Goal: Task Accomplishment & Management: Manage account settings

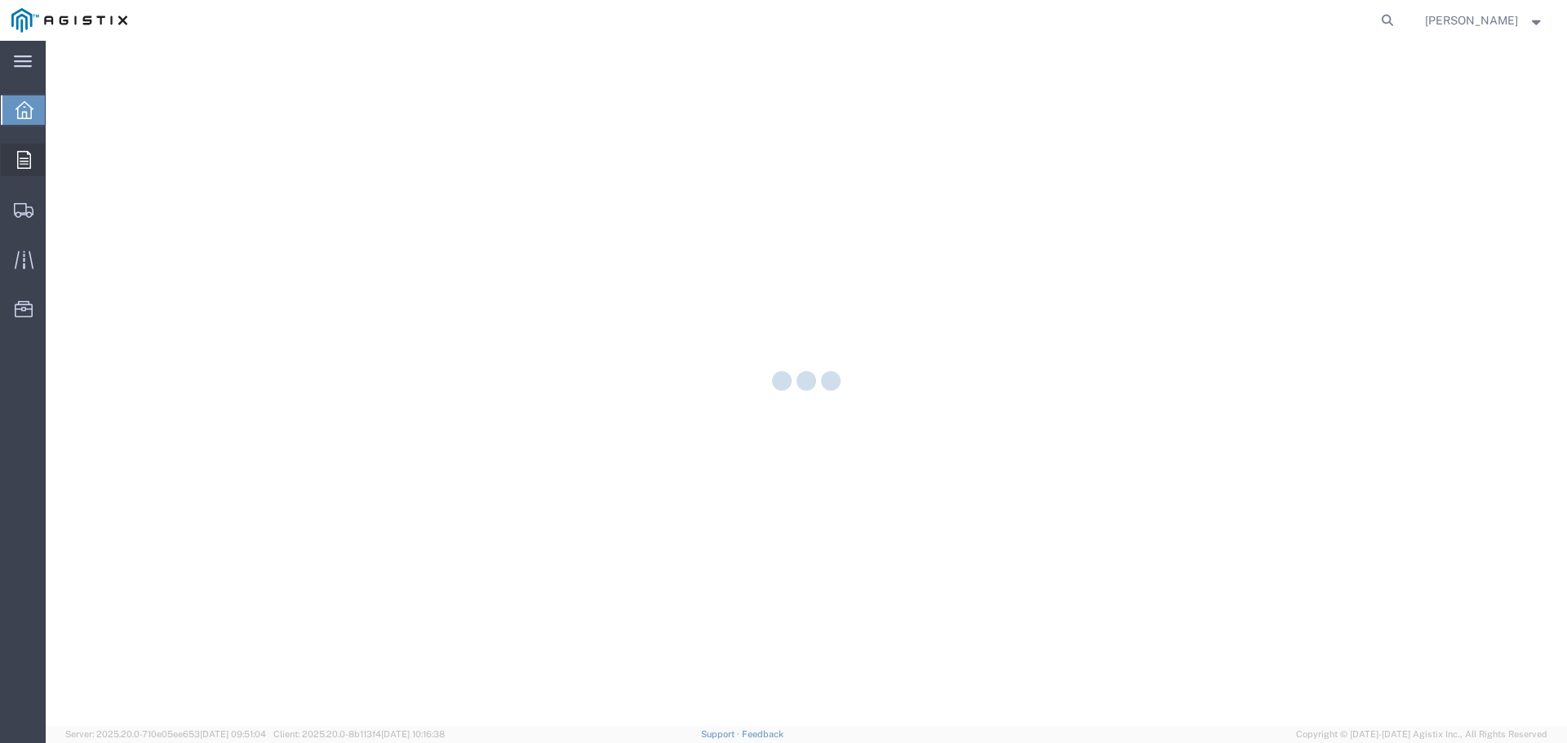
click at [27, 157] on icon at bounding box center [24, 160] width 14 height 18
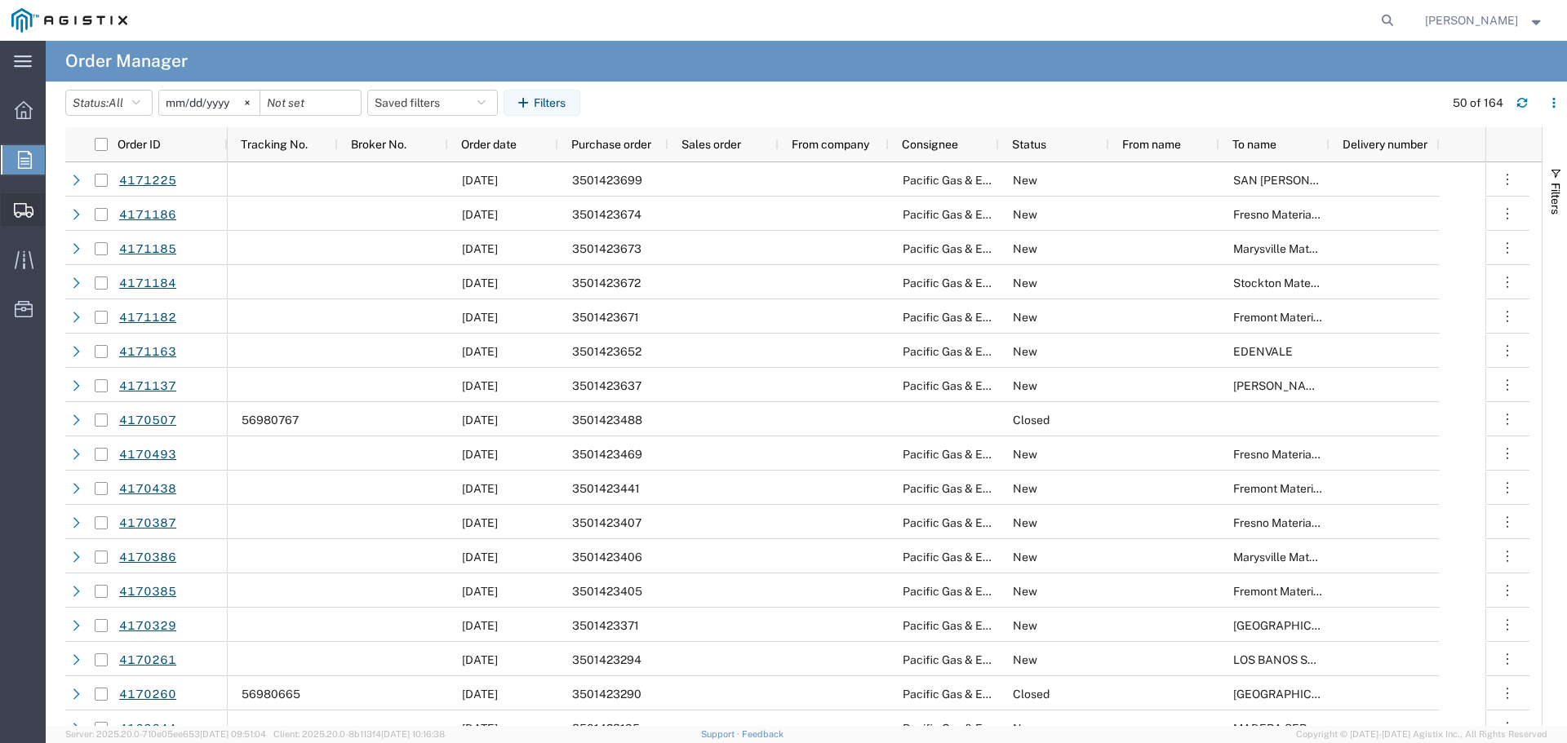
click at [23, 211] on icon at bounding box center [24, 210] width 20 height 15
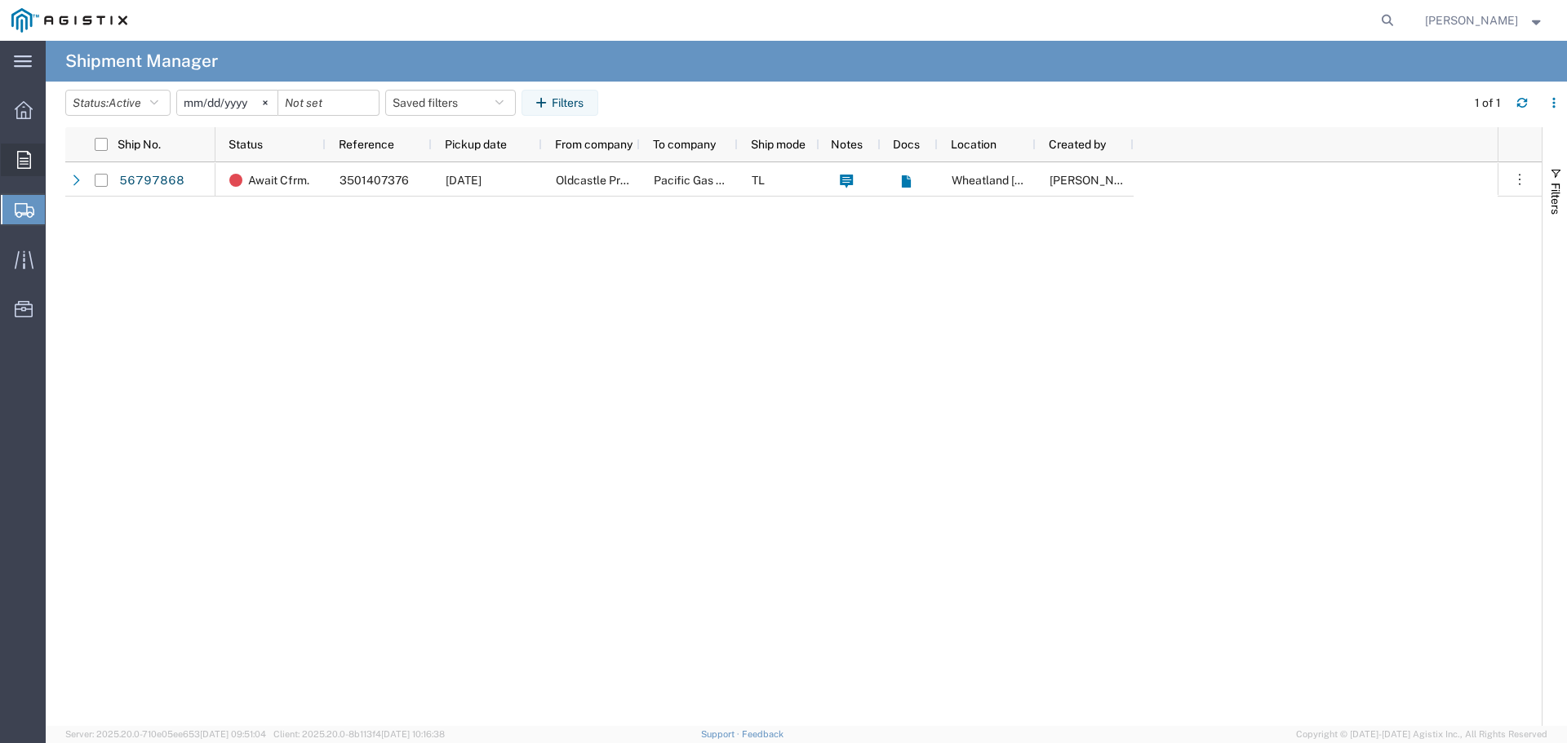
click at [26, 153] on icon at bounding box center [24, 160] width 14 height 18
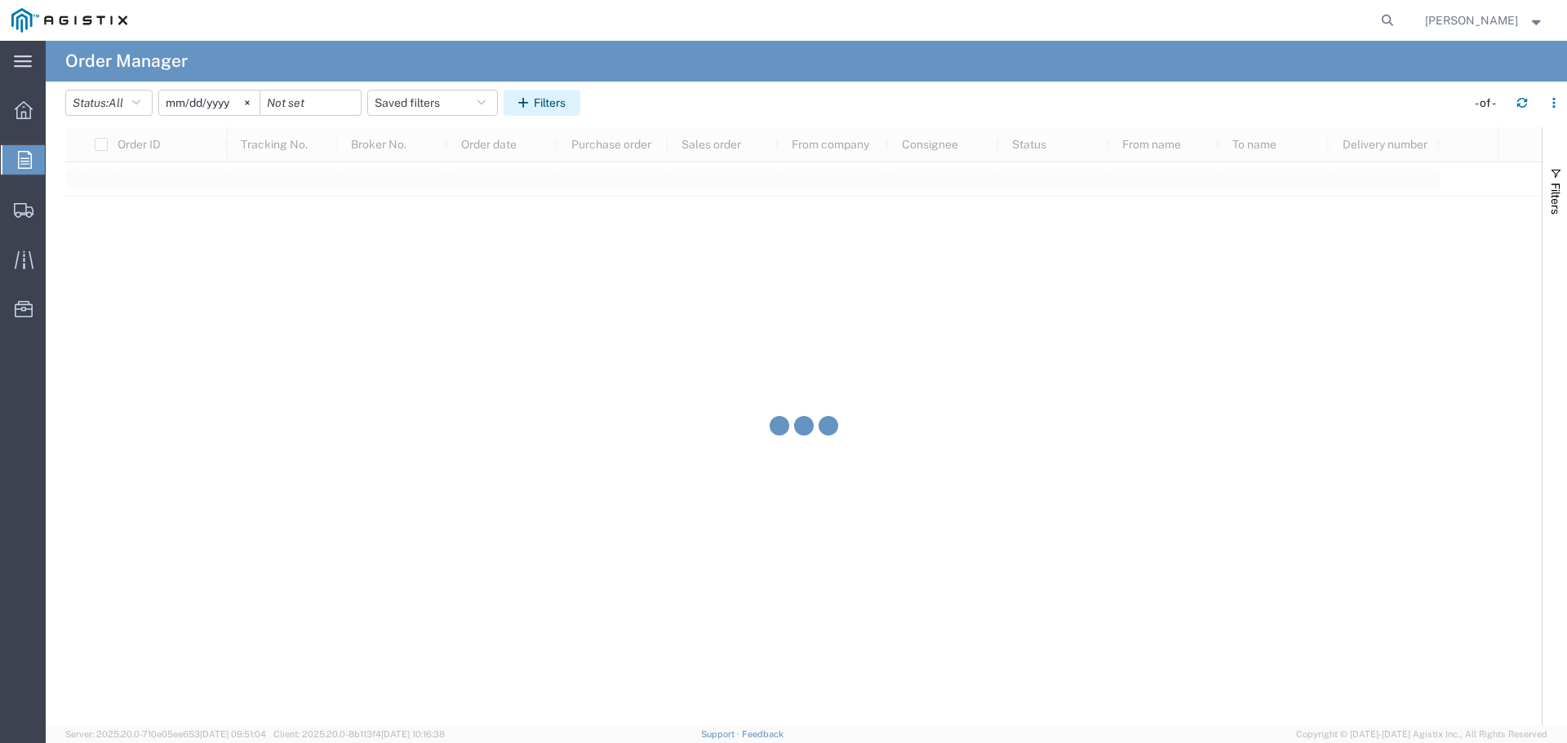
click at [547, 104] on button "Filters" at bounding box center [541, 103] width 77 height 26
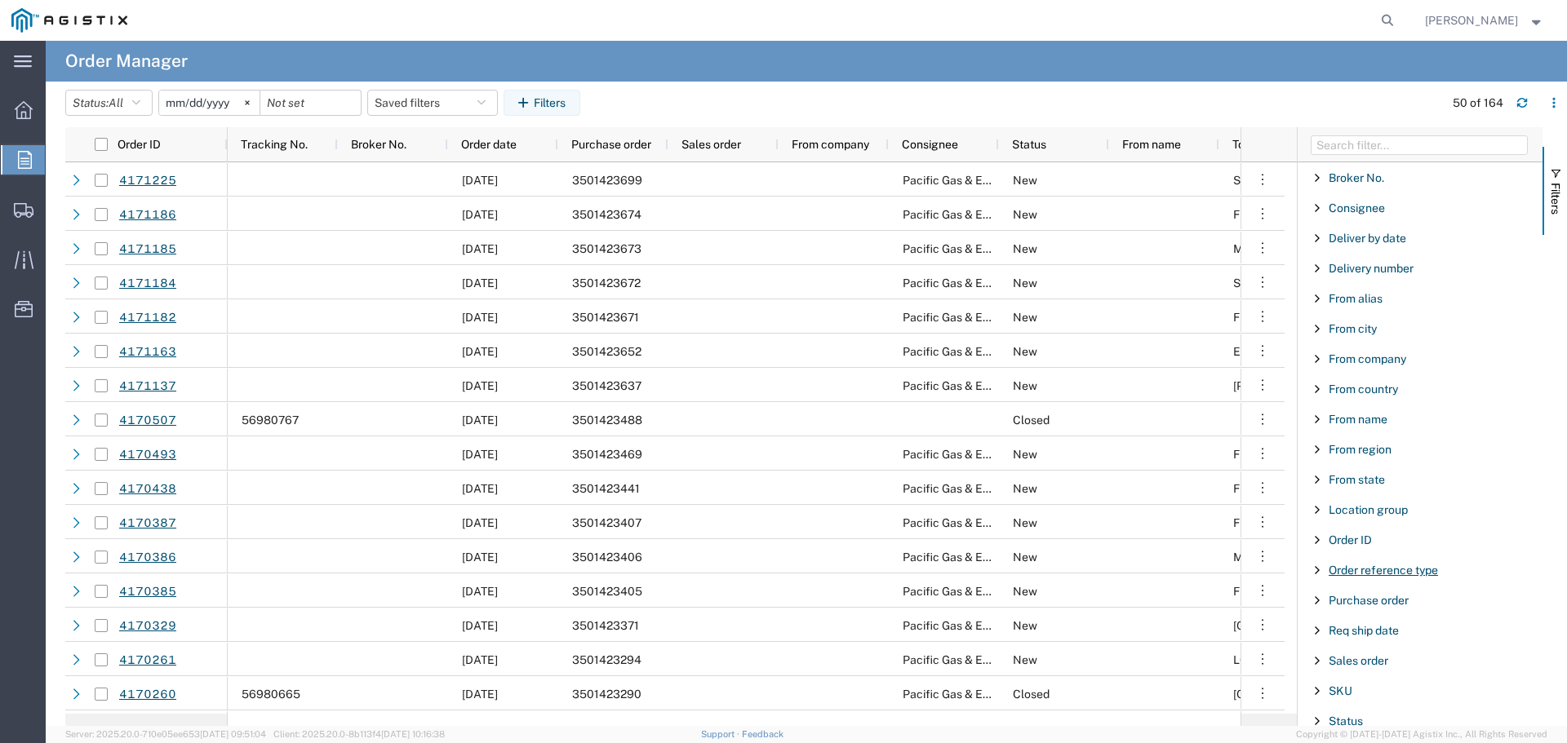
click at [1370, 570] on span "Order reference type" at bounding box center [1382, 570] width 109 height 13
click at [1377, 605] on span "Purchase order" at bounding box center [1368, 600] width 80 height 13
click at [1361, 670] on input "Filter Value" at bounding box center [1426, 669] width 214 height 20
click at [1368, 668] on input "Filter Value" at bounding box center [1426, 669] width 214 height 20
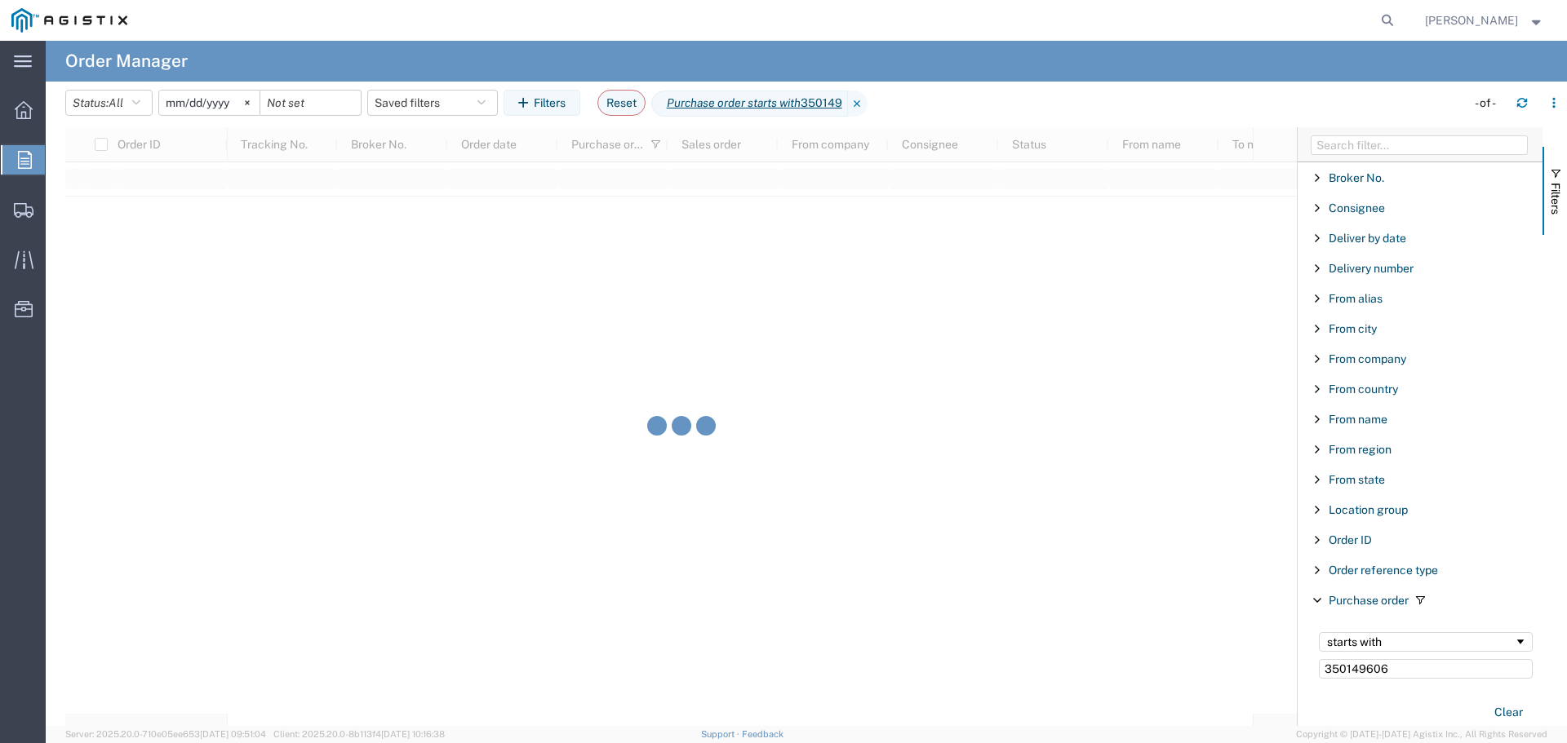
type input "350149606"
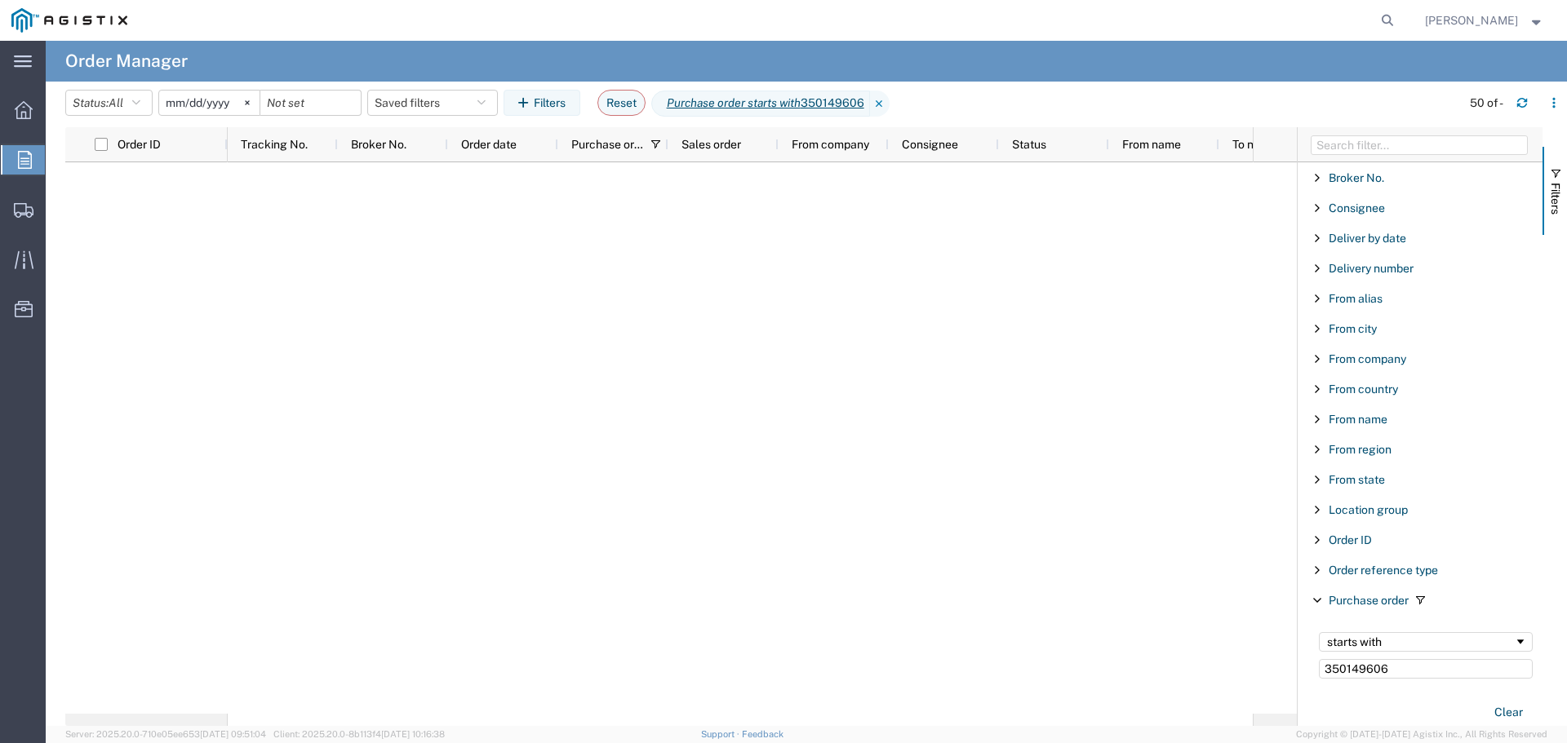
click at [215, 101] on input "2025-08-30" at bounding box center [209, 103] width 100 height 24
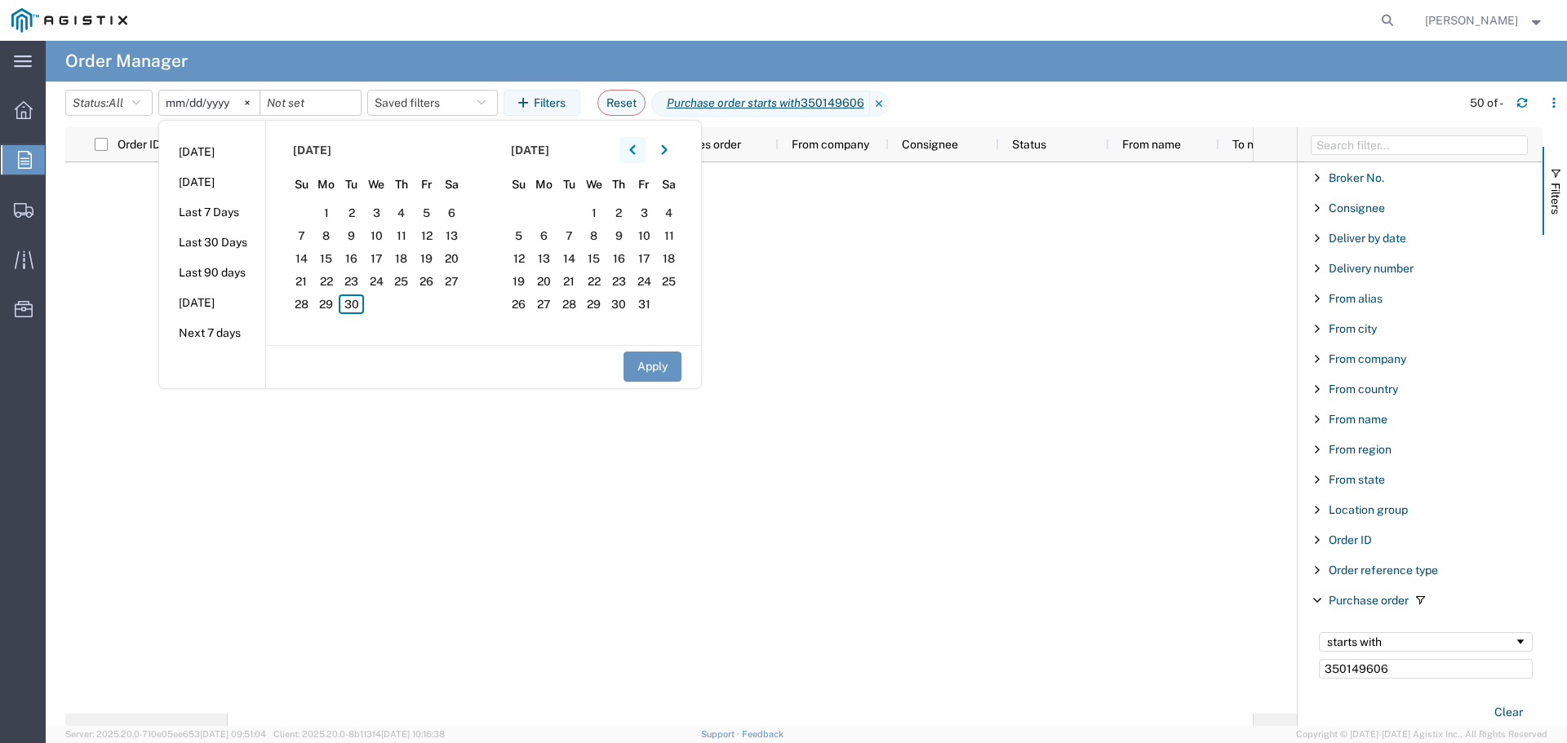
click at [636, 153] on icon "button" at bounding box center [632, 149] width 7 height 11
click at [361, 214] on span "1" at bounding box center [351, 213] width 25 height 20
click at [665, 370] on button "Apply" at bounding box center [652, 367] width 58 height 30
type input "2025-07-01"
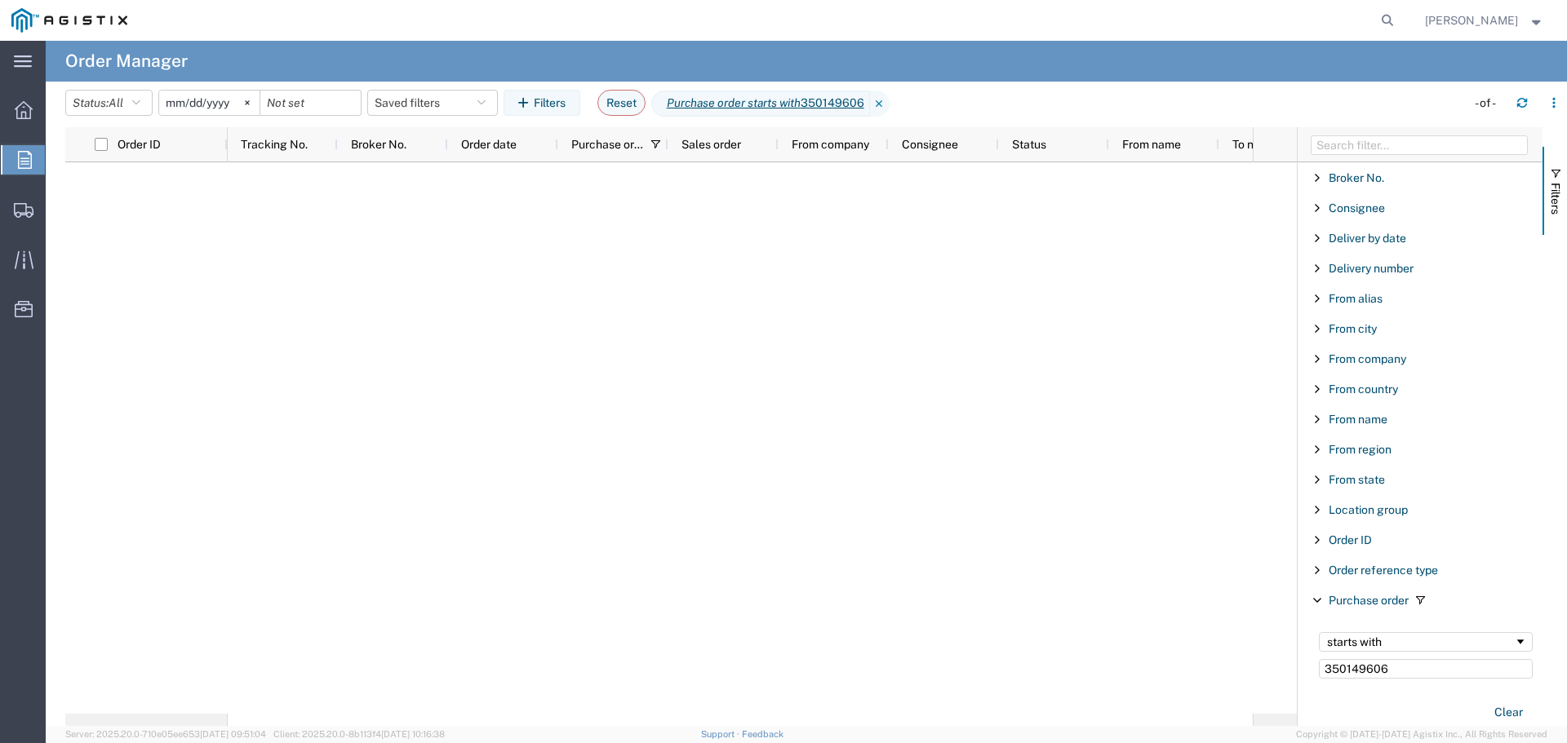
click at [884, 99] on icon at bounding box center [880, 104] width 20 height 26
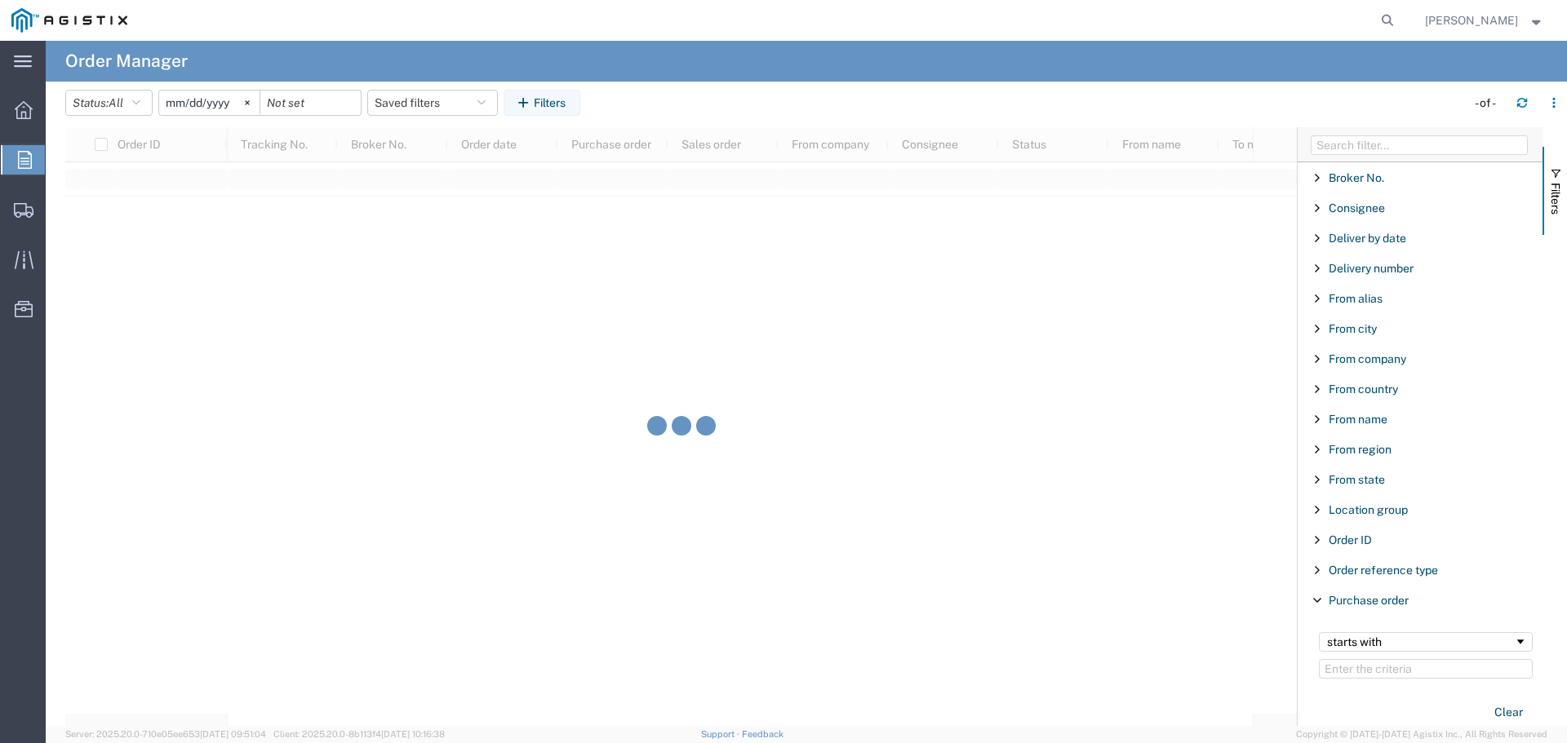
click at [205, 102] on input "2025-07-01" at bounding box center [209, 103] width 100 height 24
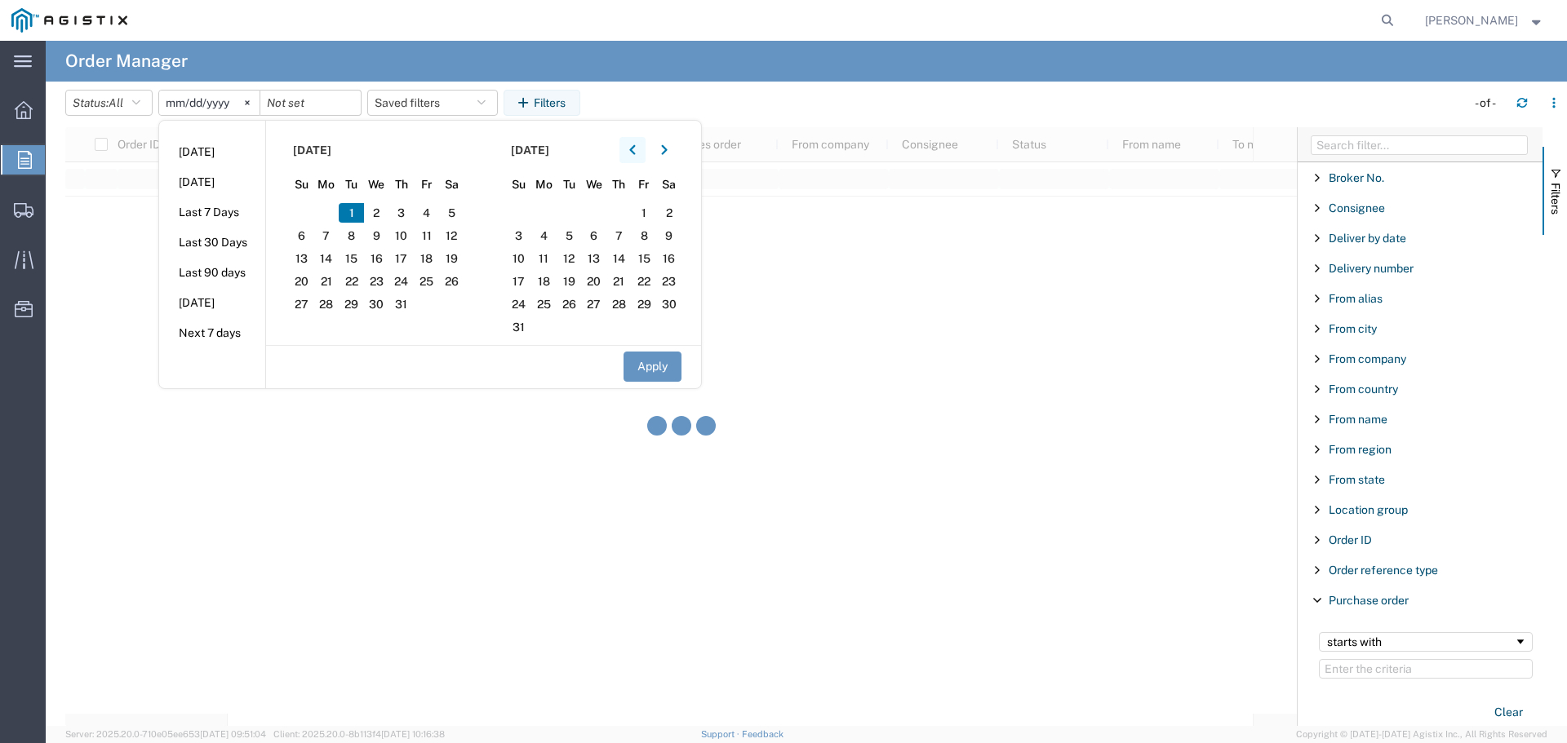
click at [635, 153] on icon "button" at bounding box center [632, 150] width 6 height 10
click at [414, 211] on span "1" at bounding box center [401, 213] width 25 height 20
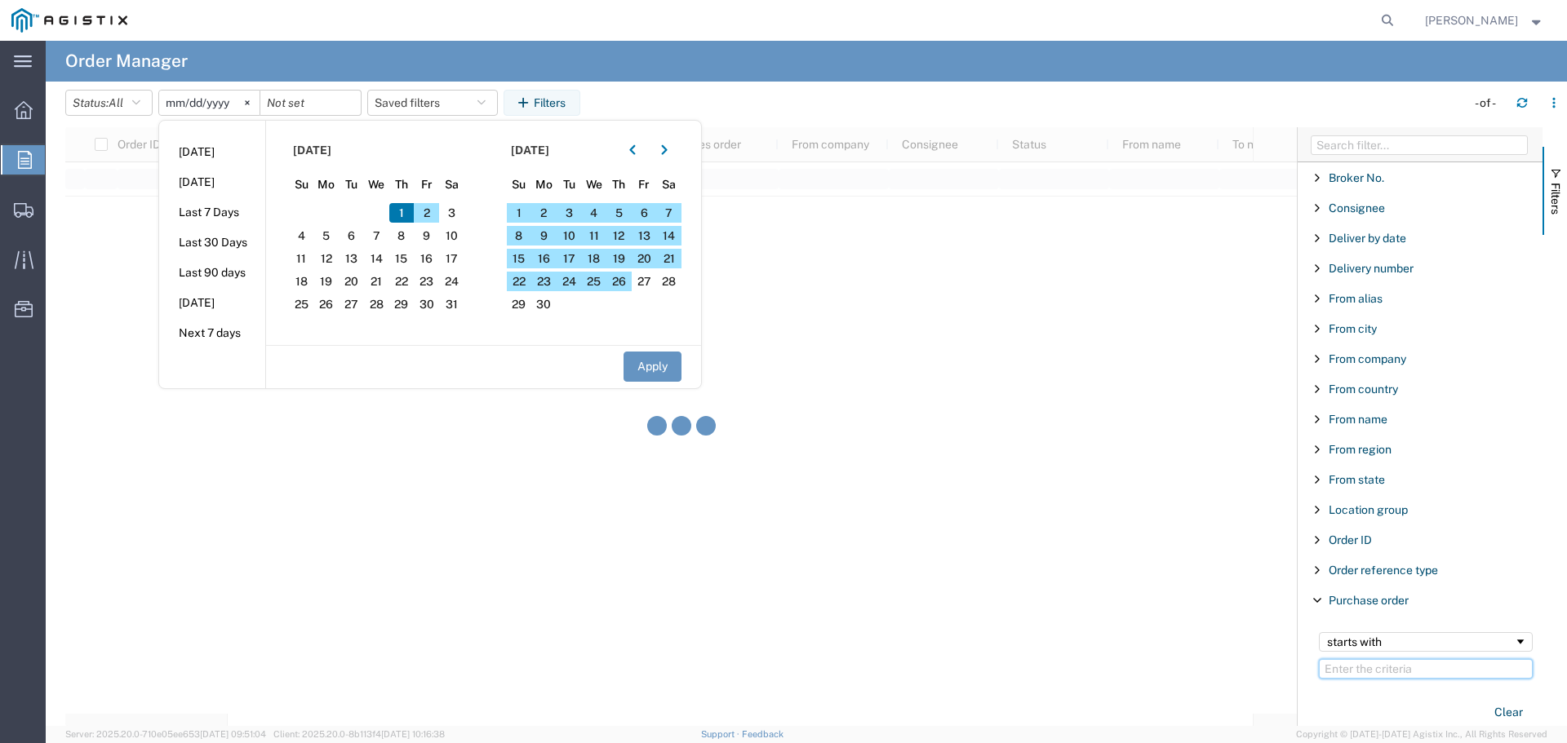
click at [1381, 670] on input "Filter Value" at bounding box center [1426, 669] width 214 height 20
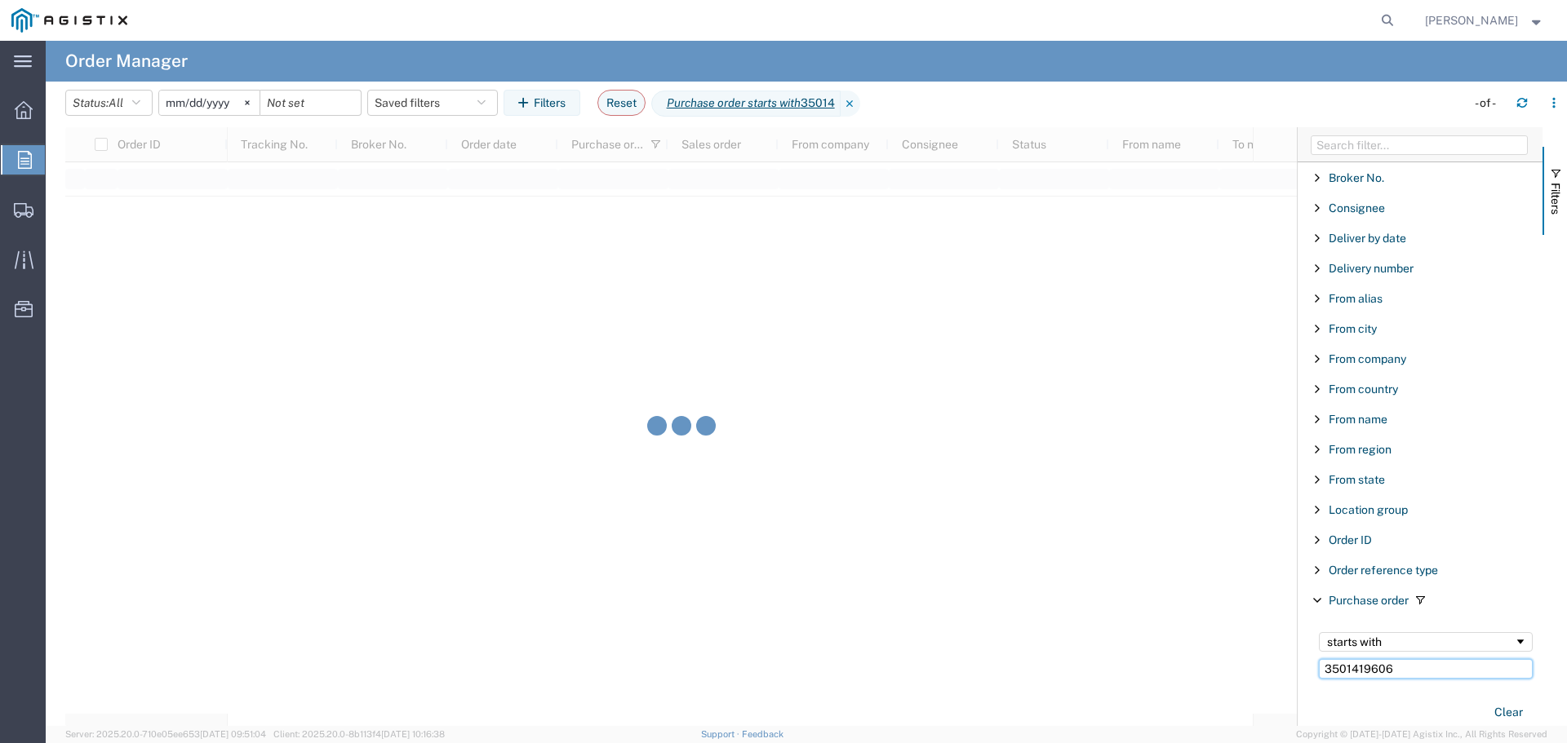
type input "3501419606"
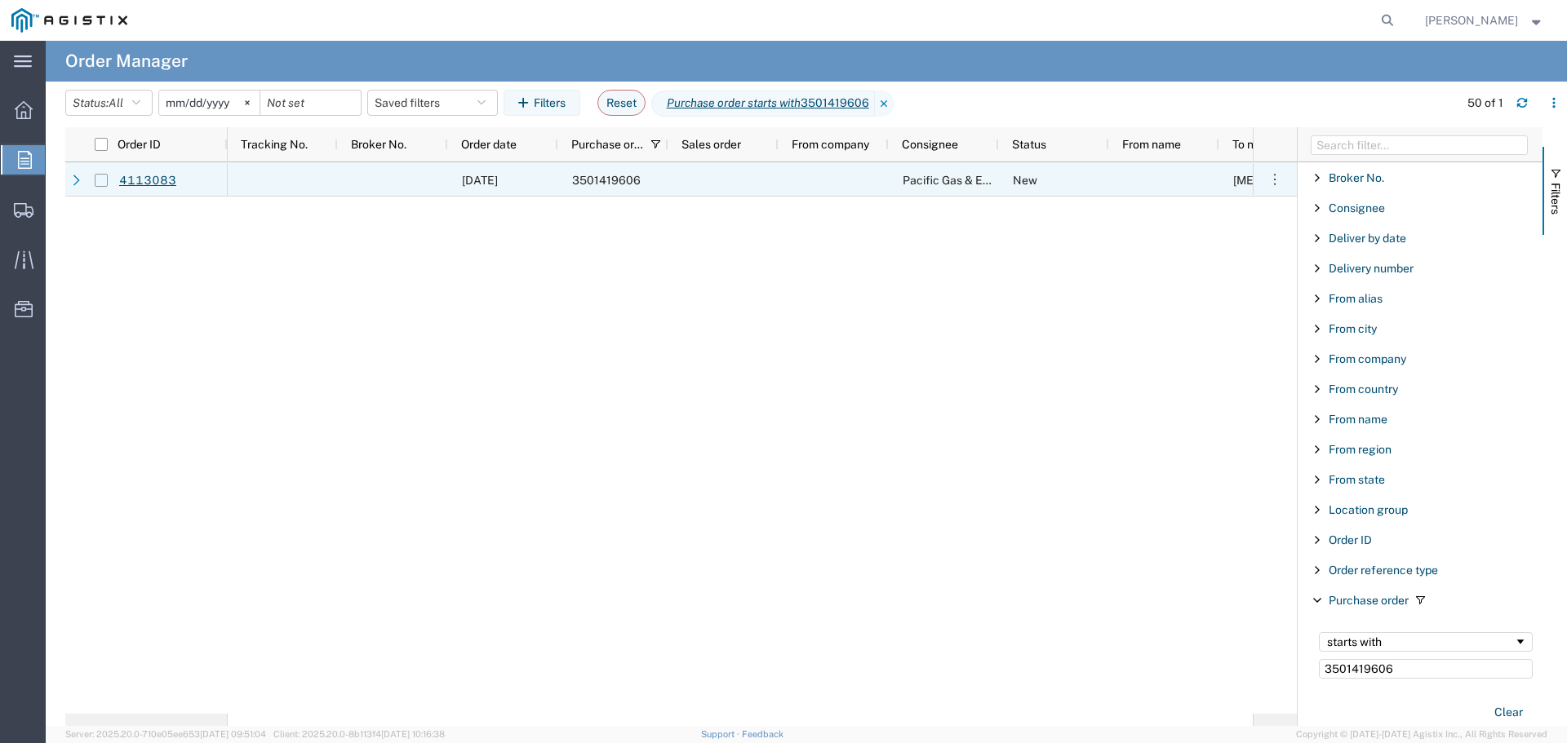
click at [100, 178] on input "Press Space to toggle row selection (unchecked)" at bounding box center [101, 180] width 13 height 13
checkbox input "true"
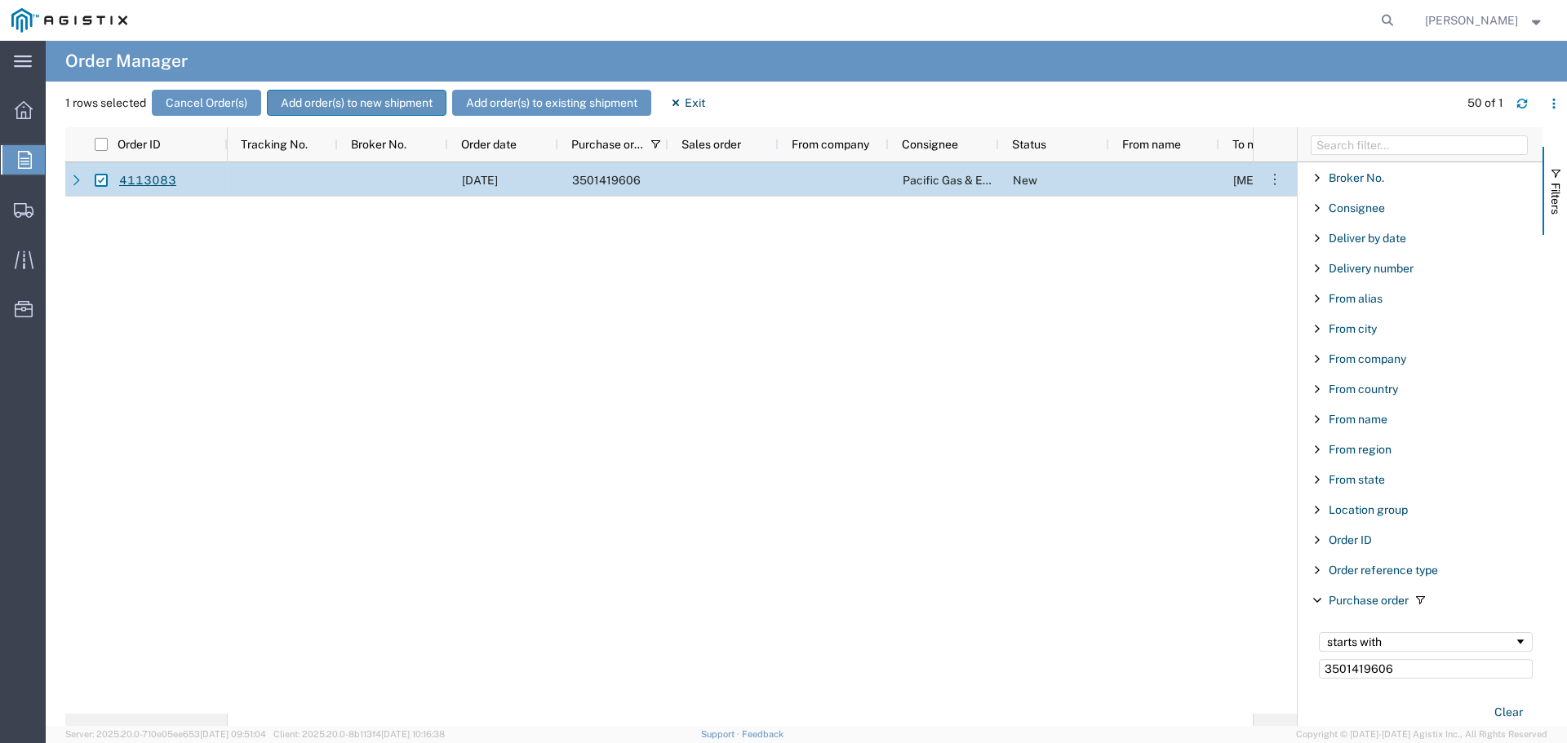
click at [308, 104] on button "Add order(s) to new shipment" at bounding box center [357, 103] width 180 height 26
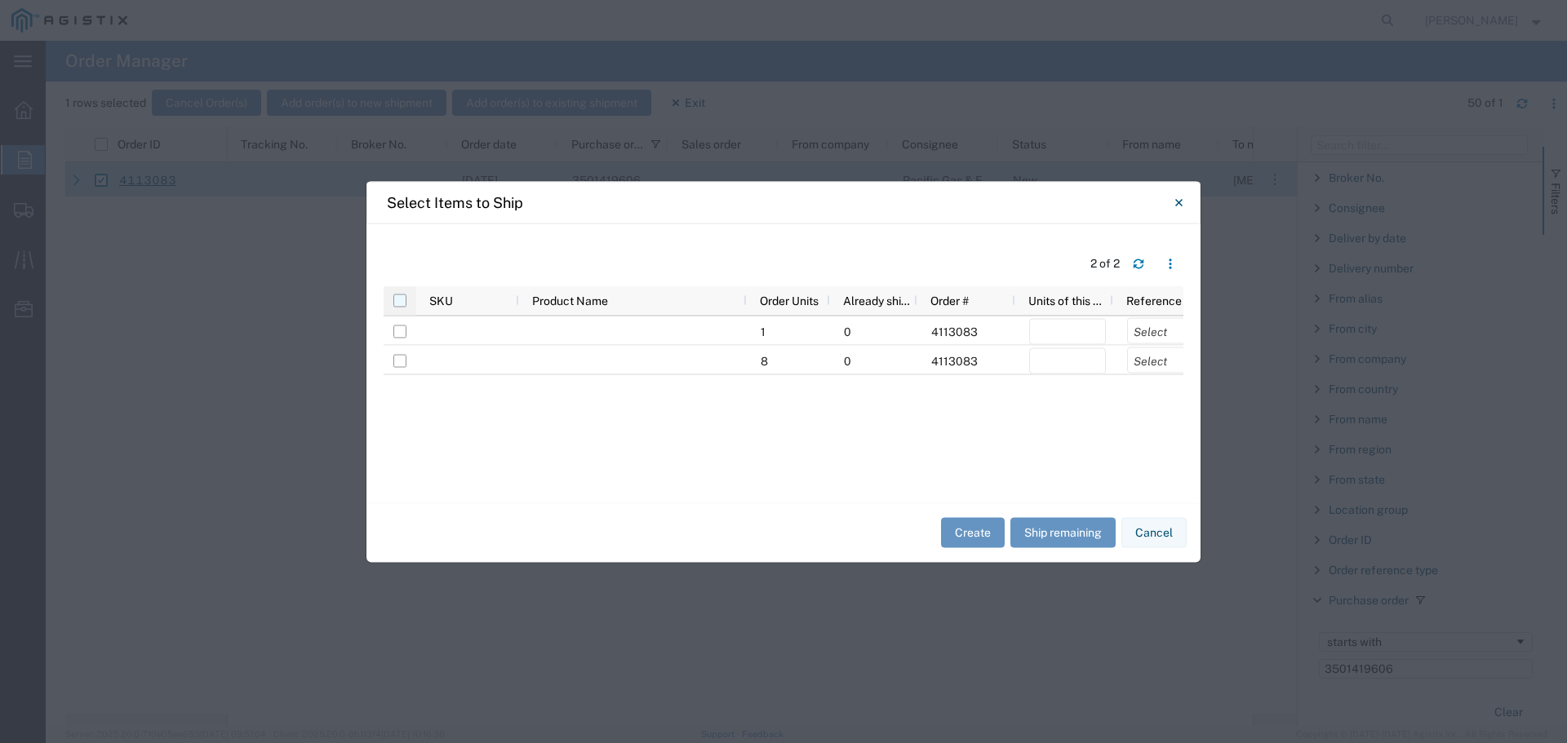
click at [401, 300] on input "checkbox" at bounding box center [399, 300] width 13 height 13
checkbox input "true"
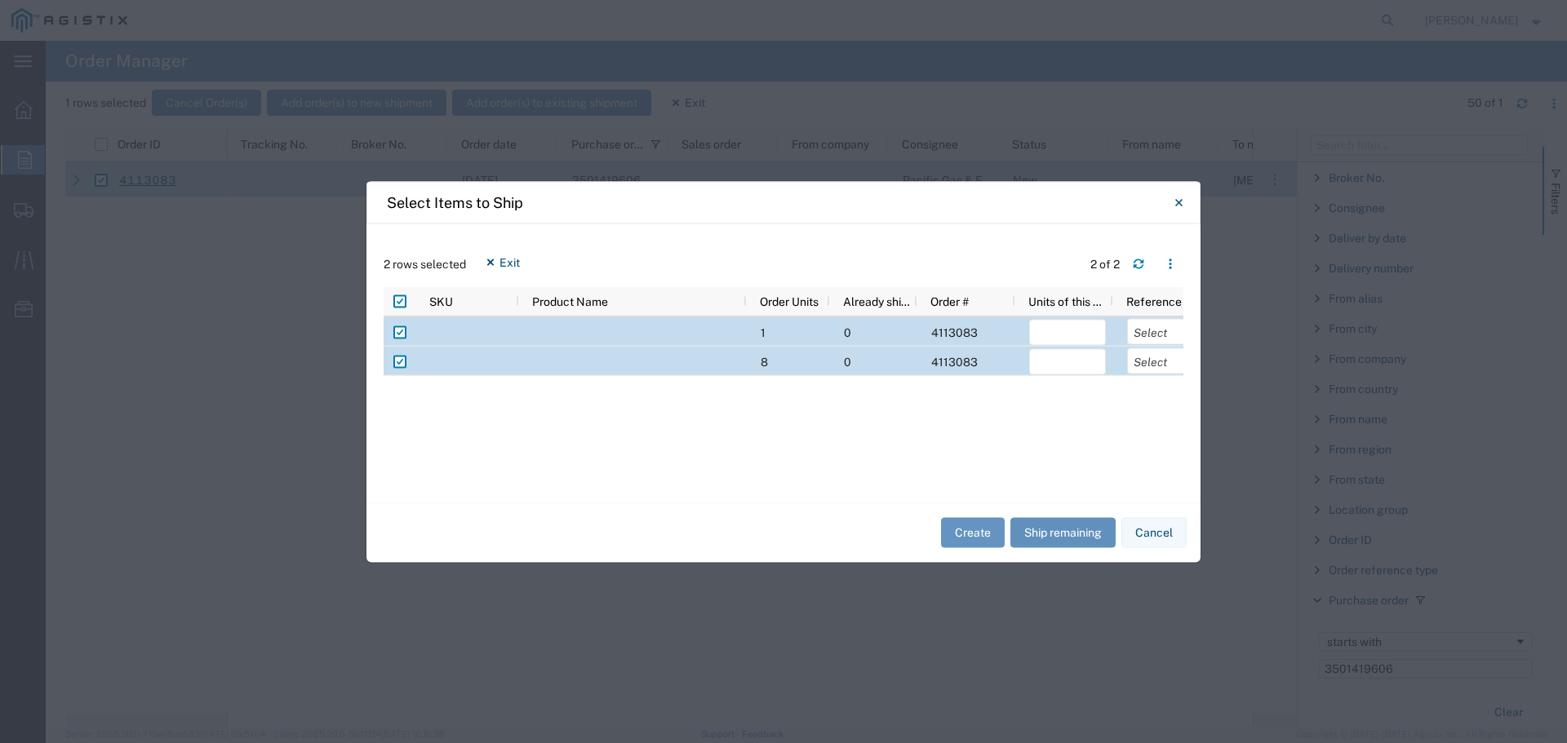
click at [1078, 530] on button "Ship remaining" at bounding box center [1062, 533] width 105 height 30
type input "1"
type input "8"
click at [1173, 335] on select "Select Purchase Order Delivery Number" at bounding box center [1165, 331] width 77 height 26
select select "PURCHORD"
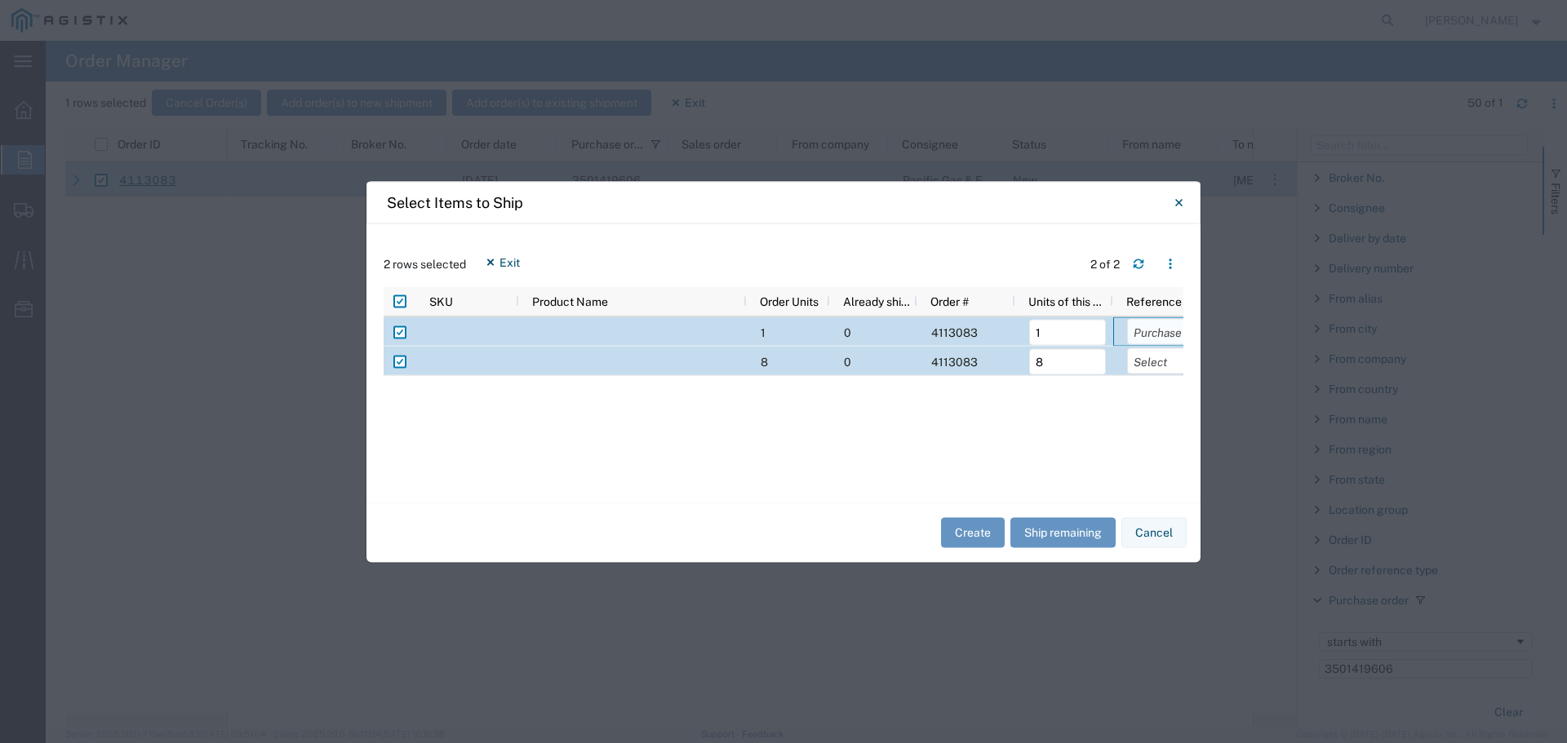
click at [1127, 318] on select "Select Purchase Order Delivery Number" at bounding box center [1165, 331] width 77 height 26
click at [1152, 365] on select "Select Purchase Order Delivery Number" at bounding box center [1165, 361] width 77 height 26
select select "PURCHORD"
click at [1127, 348] on select "Select Purchase Order Delivery Number" at bounding box center [1165, 361] width 77 height 26
click at [973, 530] on button "Create" at bounding box center [973, 533] width 64 height 30
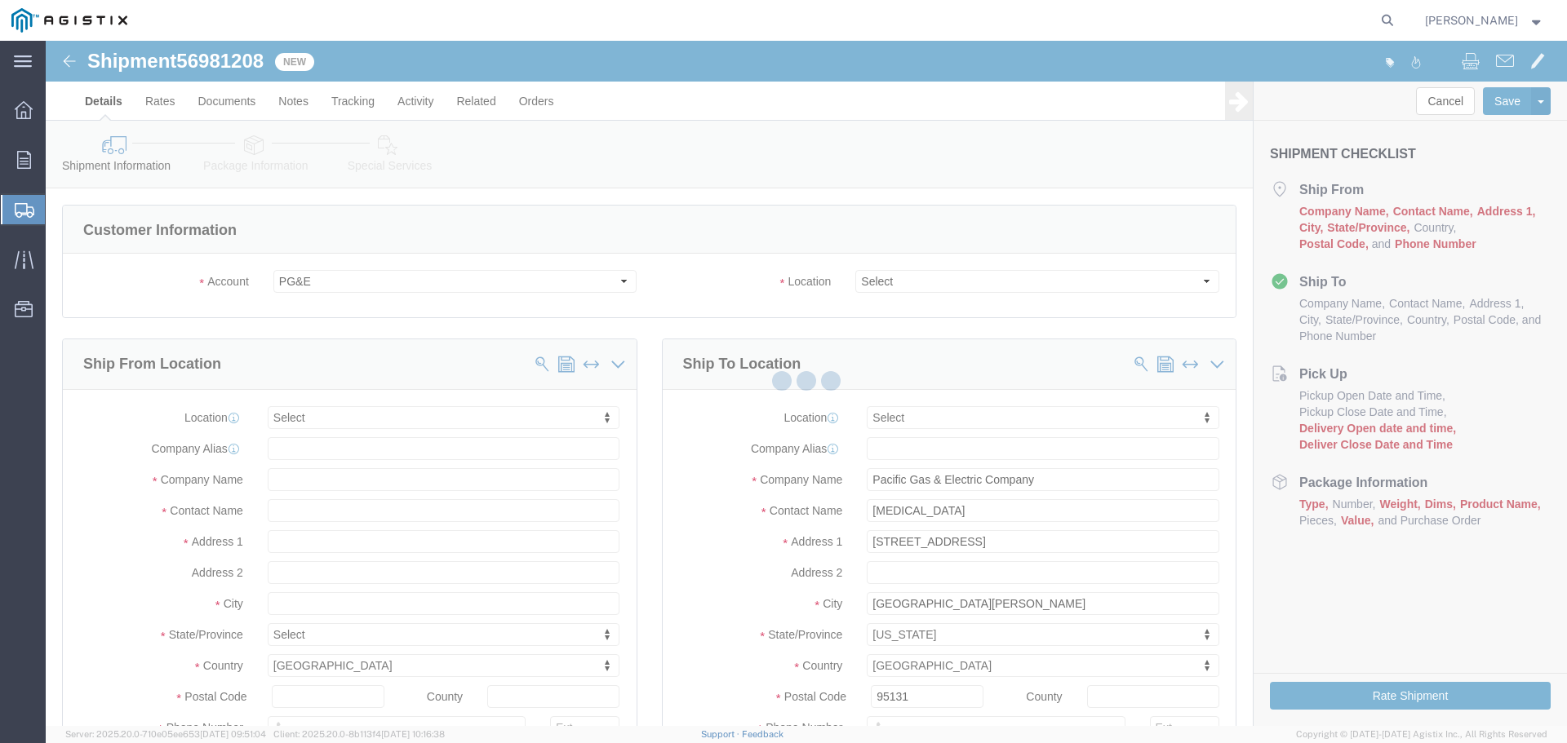
select select
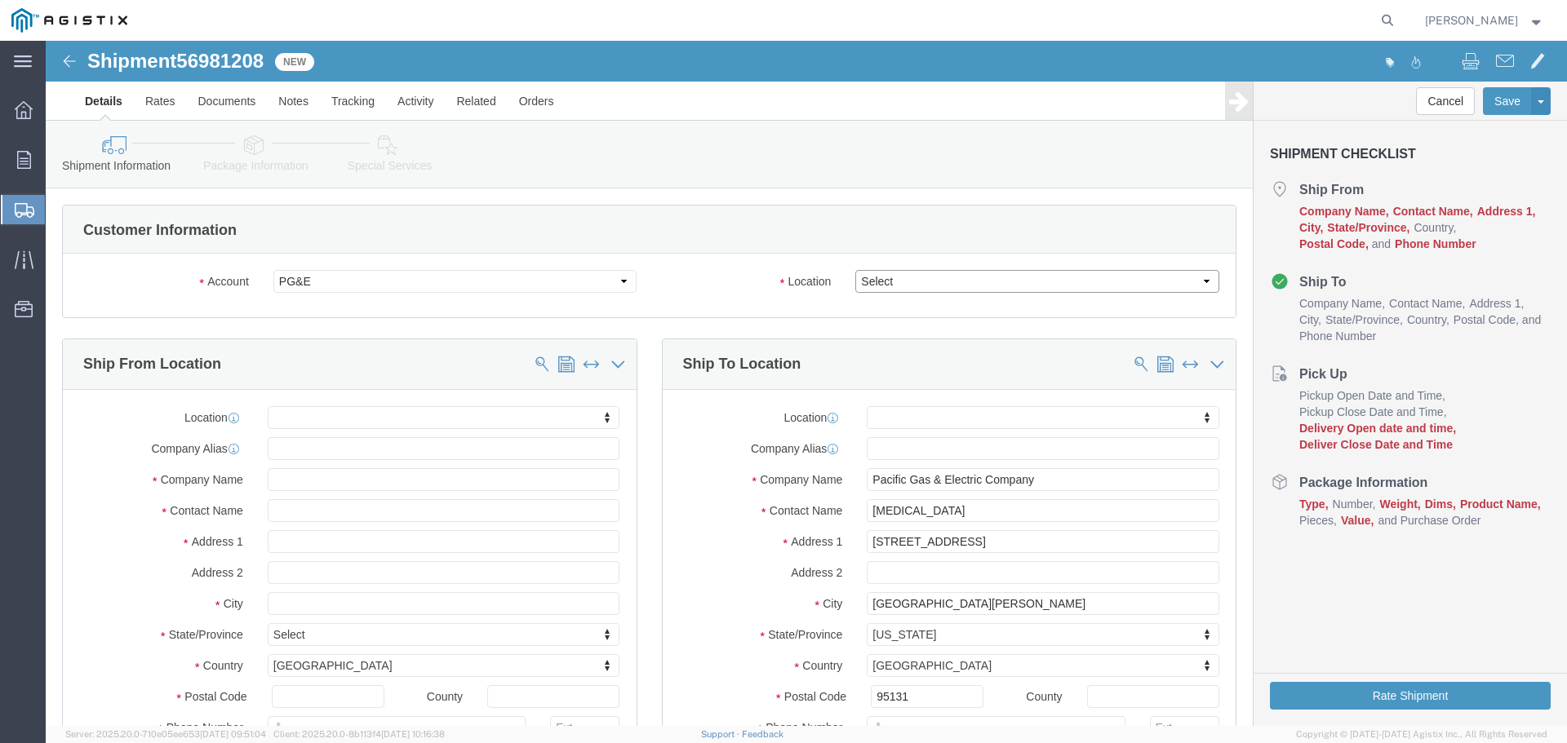
click select "Select All Others Fremont DC Fresno DC Wheatland DC"
select select "23082"
click select "Select All Others Fremont DC Fresno DC Wheatland DC"
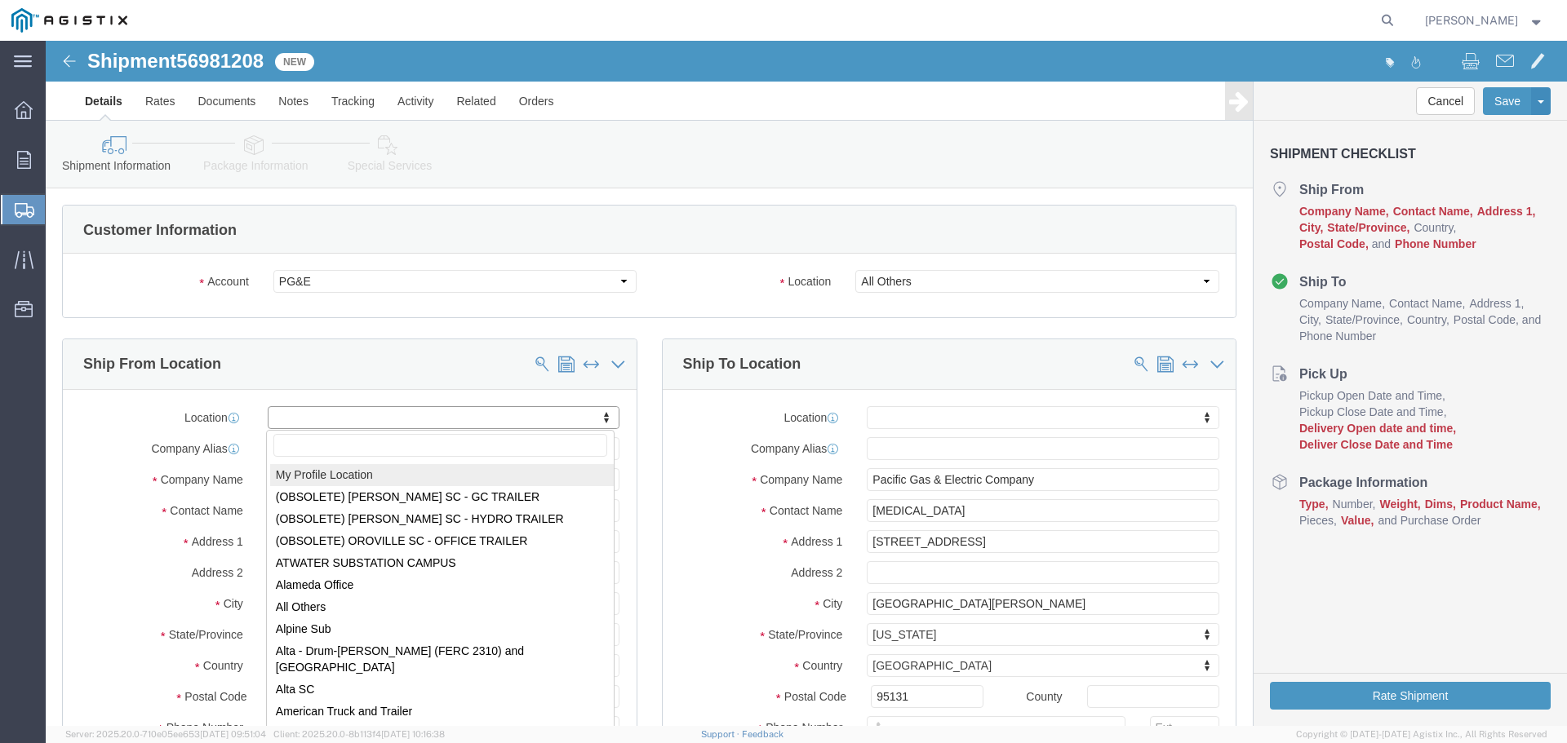
select select "MYPROFILE"
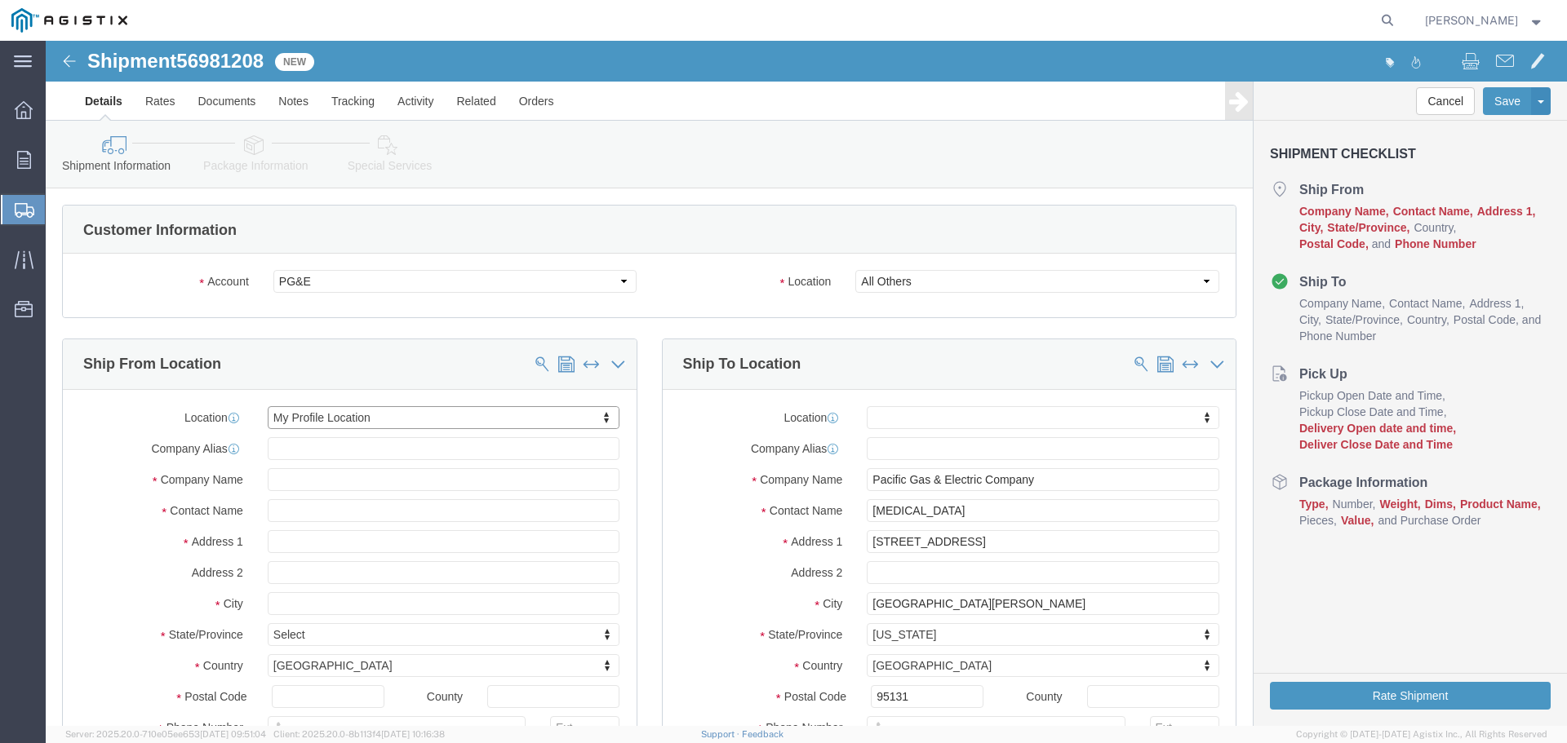
select select "CA"
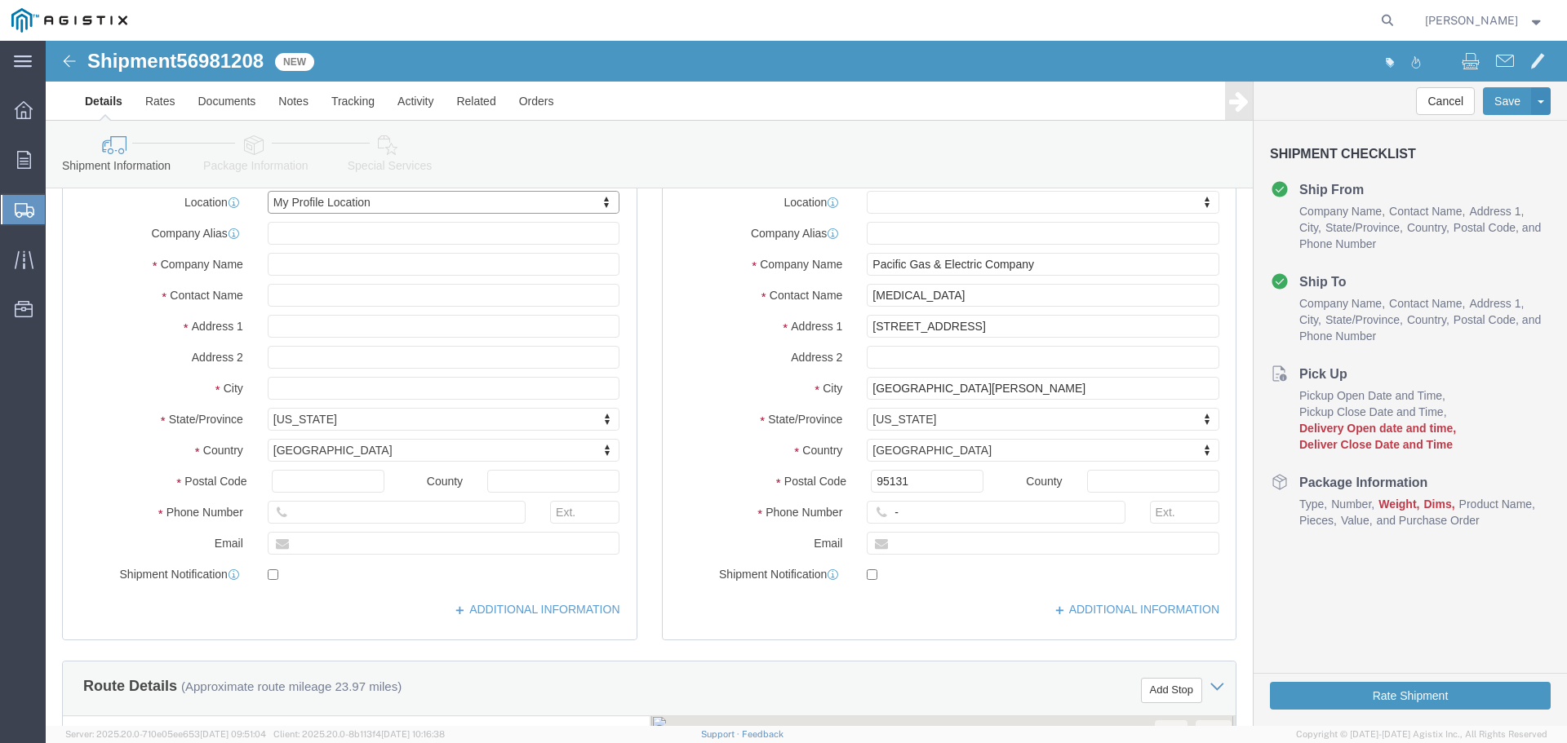
scroll to position [245, 0]
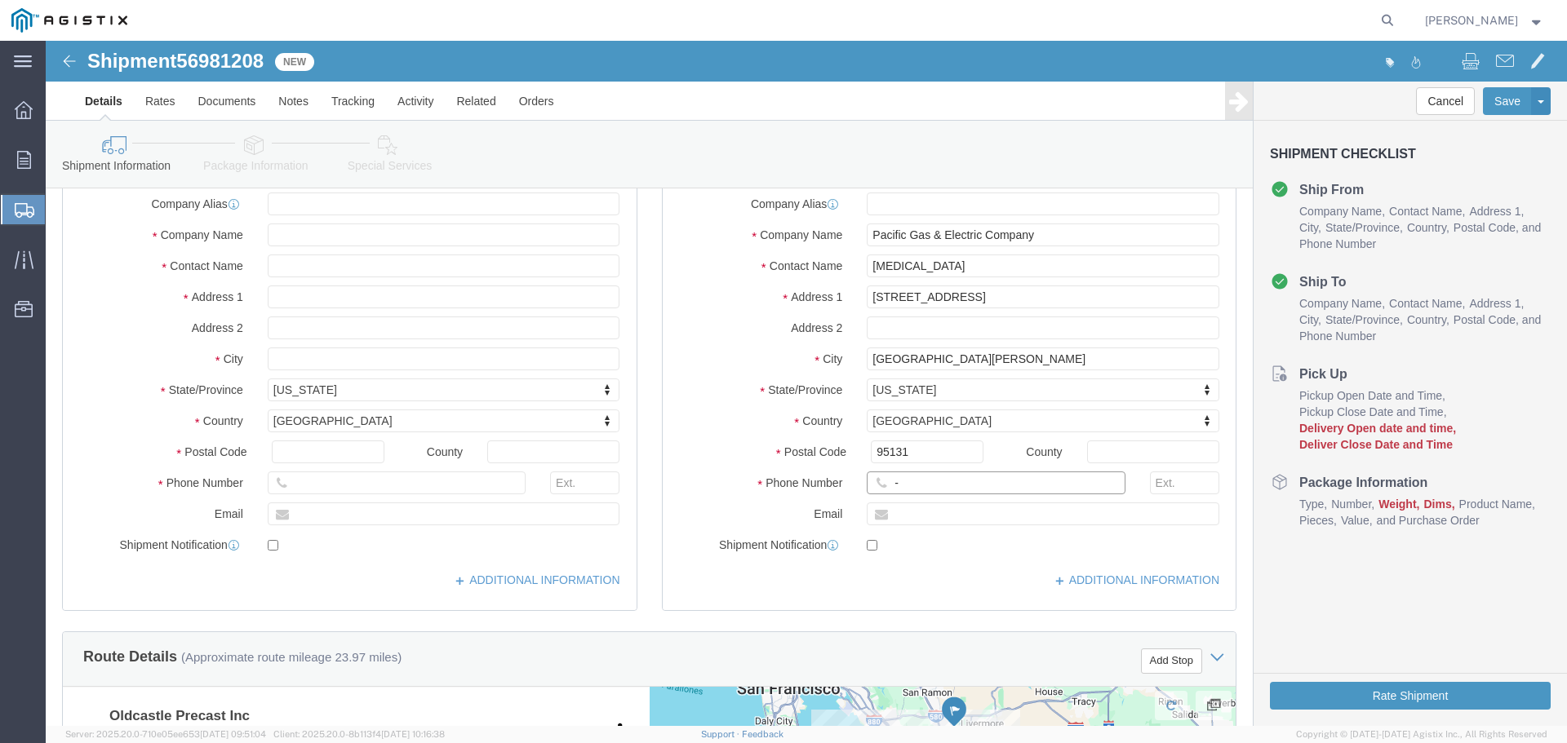
click input "-"
type input "123-456-7891"
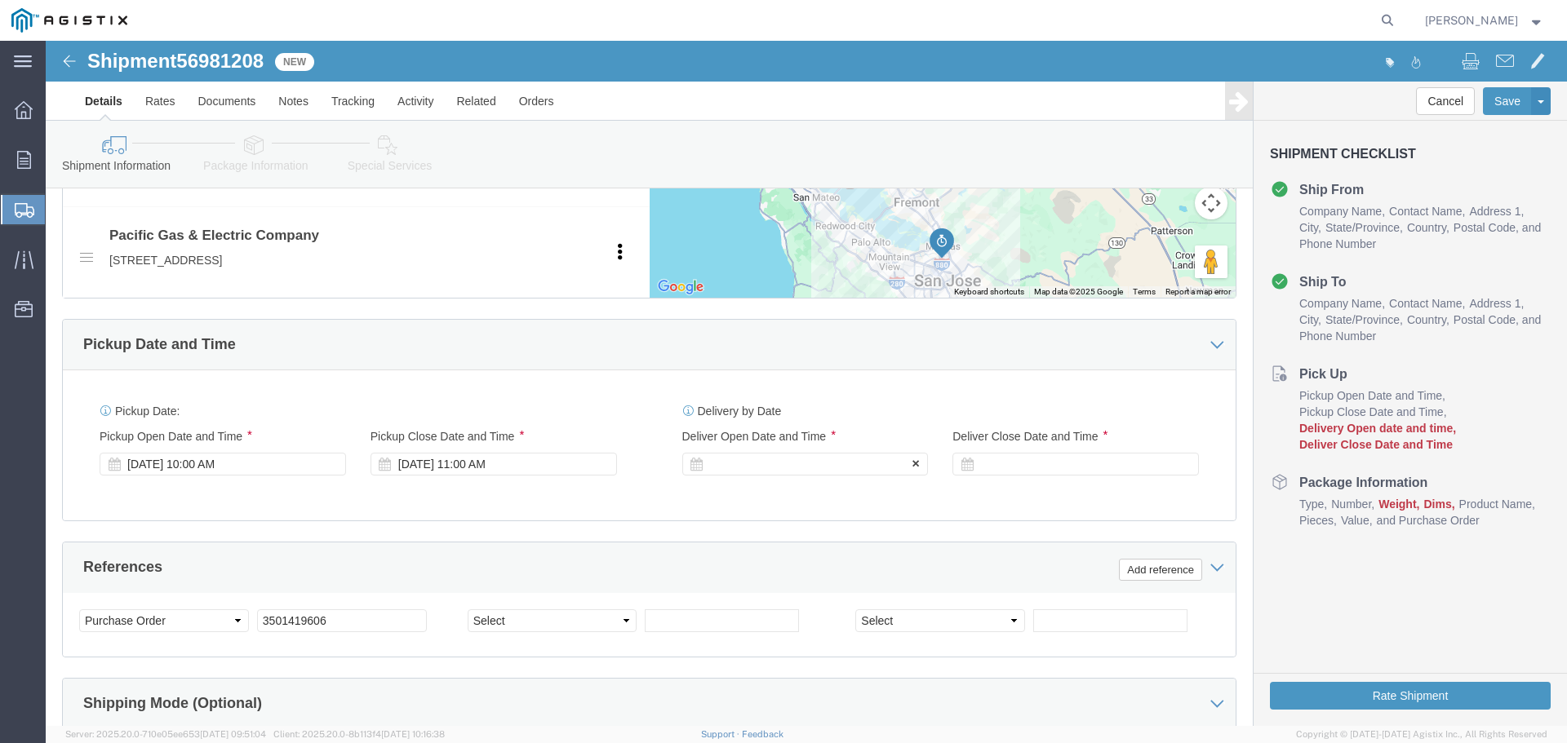
click div
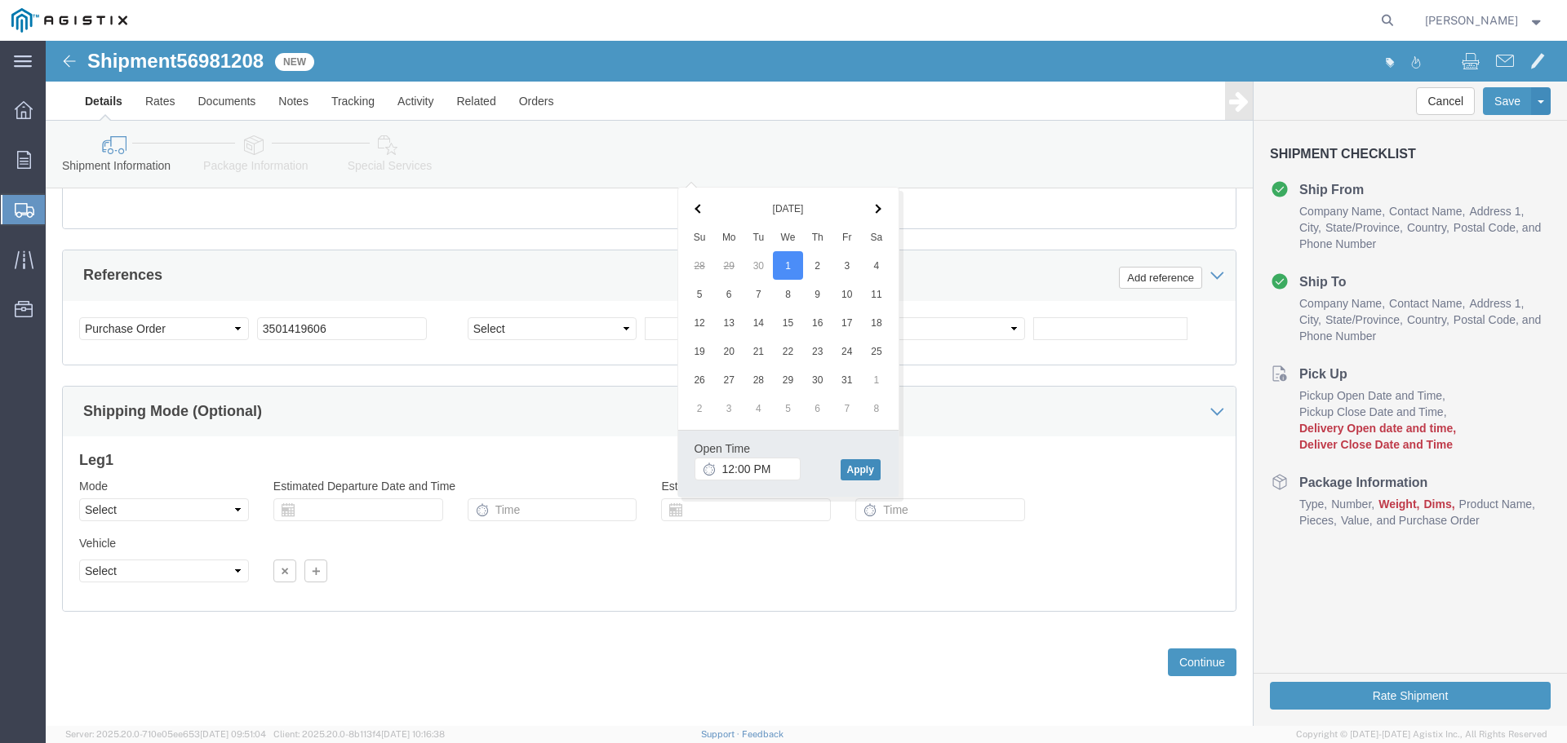
click button "Apply"
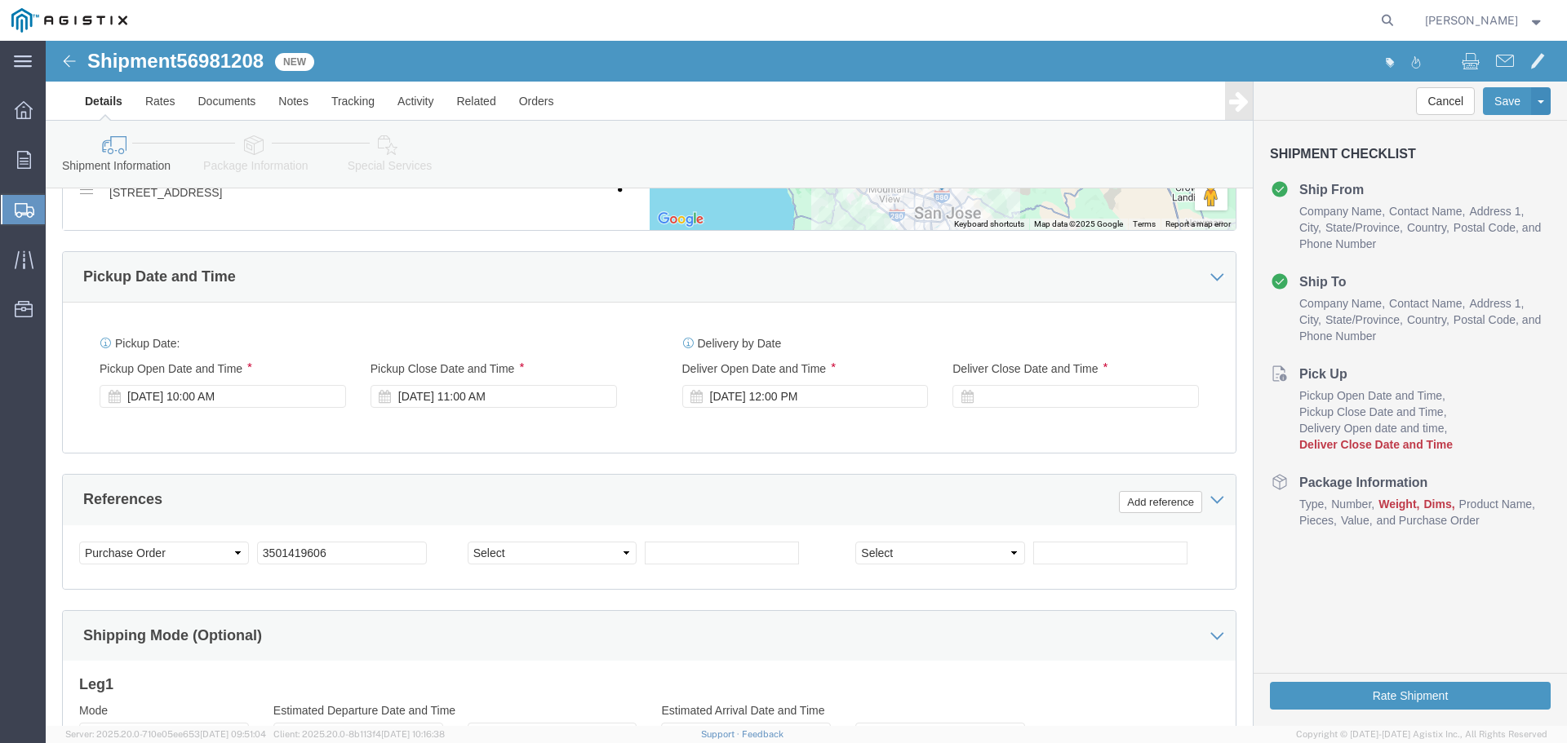
scroll to position [863, 0]
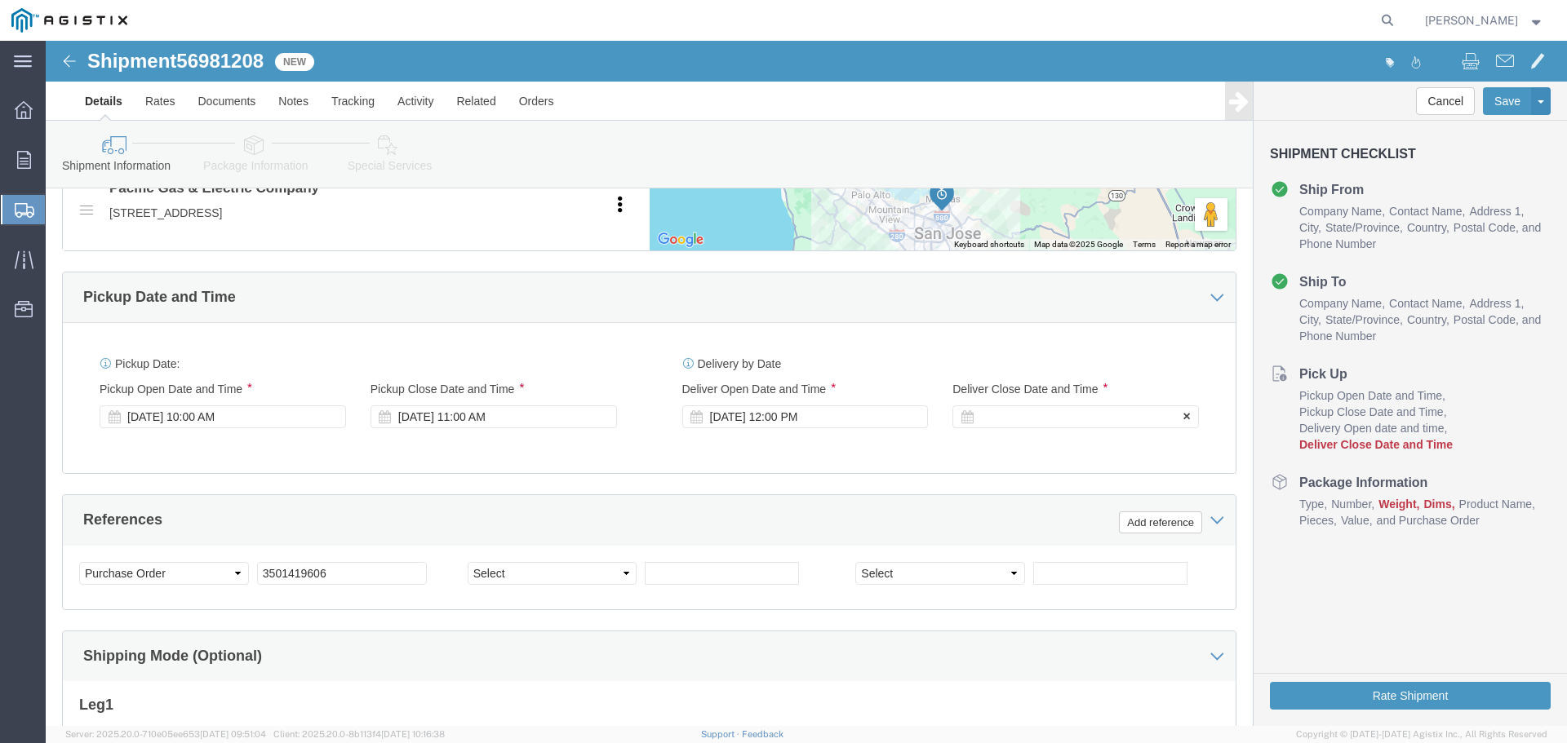
click div
click button "Apply"
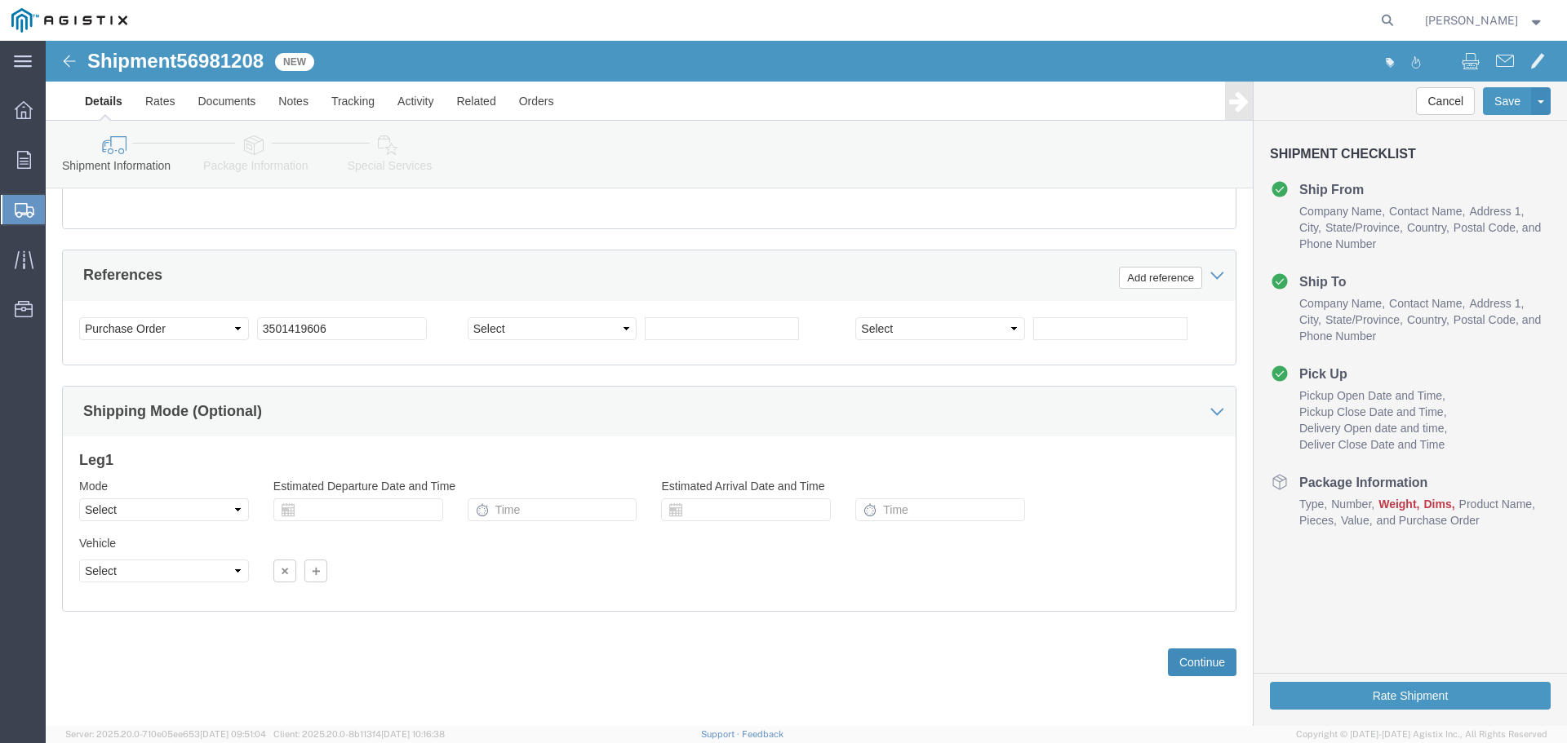
click button "Continue"
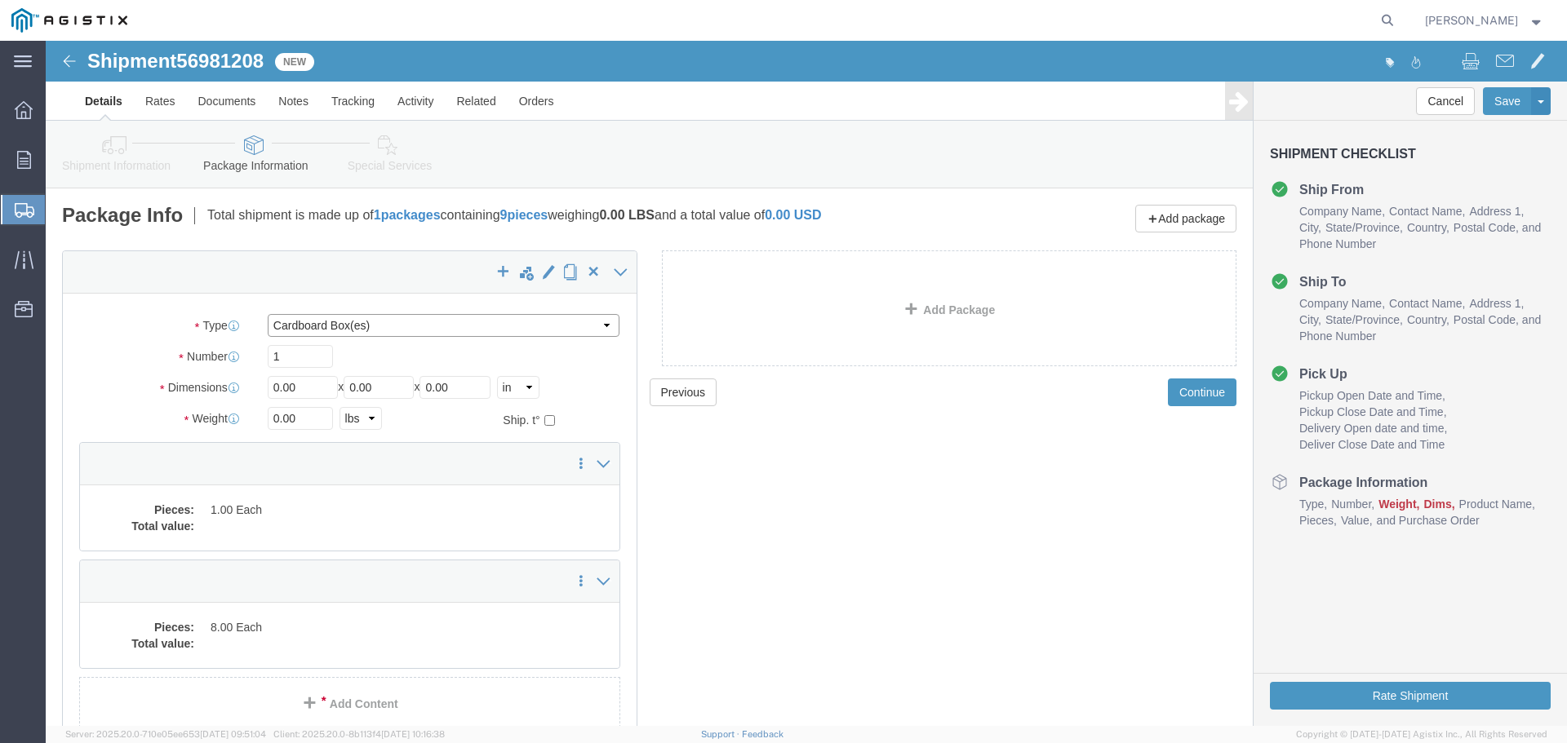
click select "Select Bulk Bundle(s) Cardboard Box(es) Carton(s) Crate(s) Drum(s) (Fiberboard)…"
select select "YRPK"
click select "Select Bulk Bundle(s) Cardboard Box(es) Carton(s) Crate(s) Drum(s) (Fiberboard)…"
click input "1"
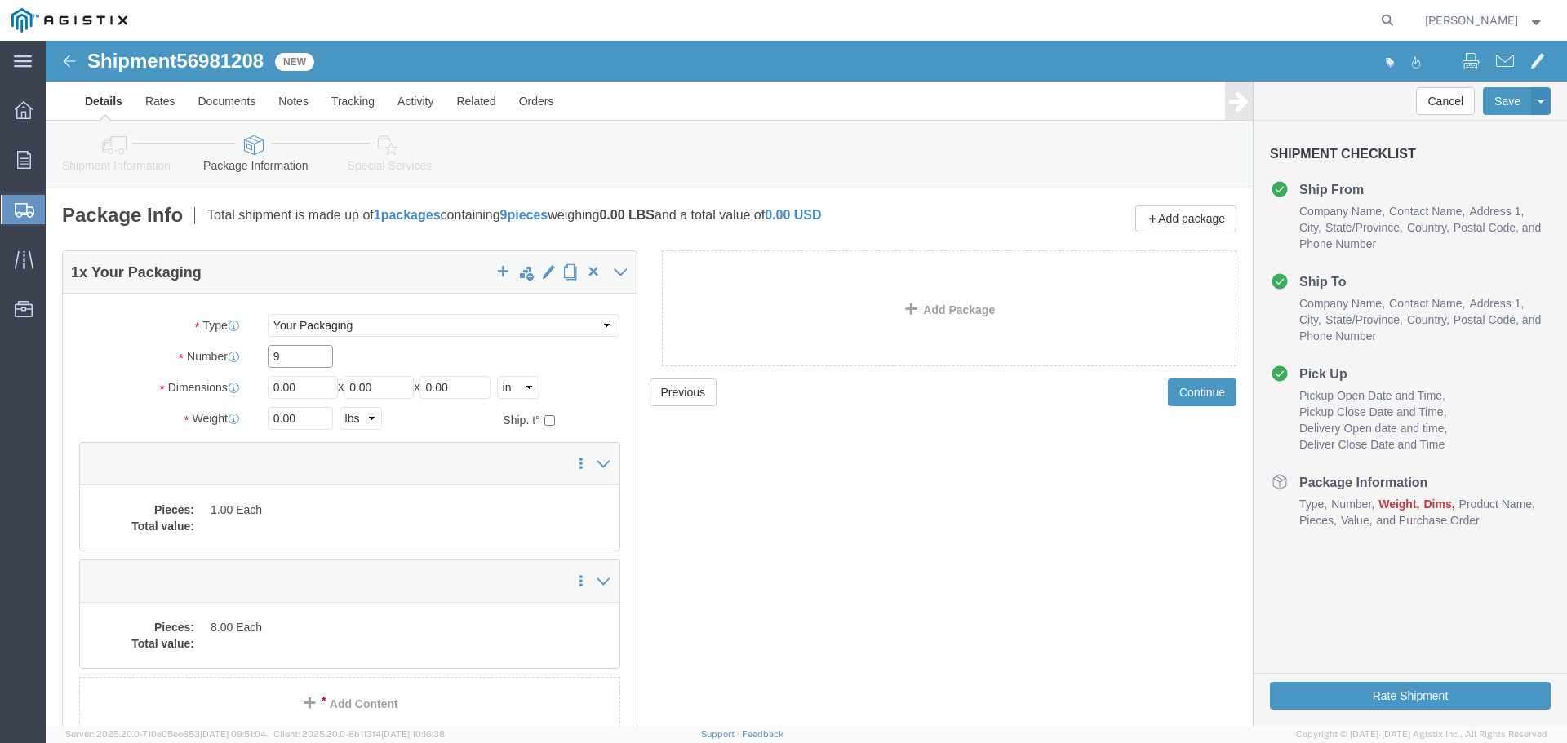
type input "9"
drag, startPoint x: 267, startPoint y: 351, endPoint x: 144, endPoint y: 338, distance: 123.1
click div "Dimensions Length 3133 x Width 0.00 x Height 0.00 Select cm ft in"
type input "64"
type input "76"
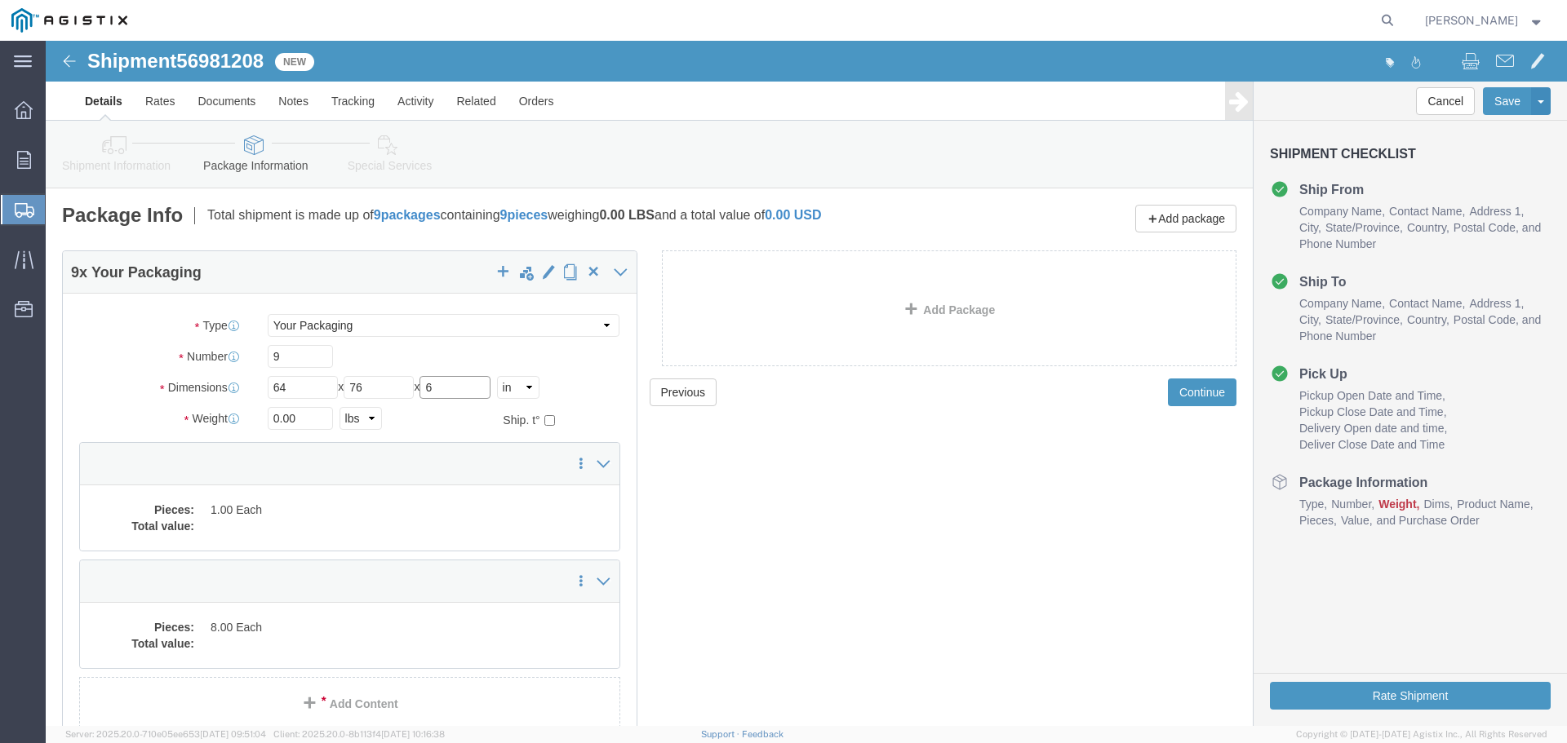
type input "6"
type input "3133"
click dd "1.00 Each"
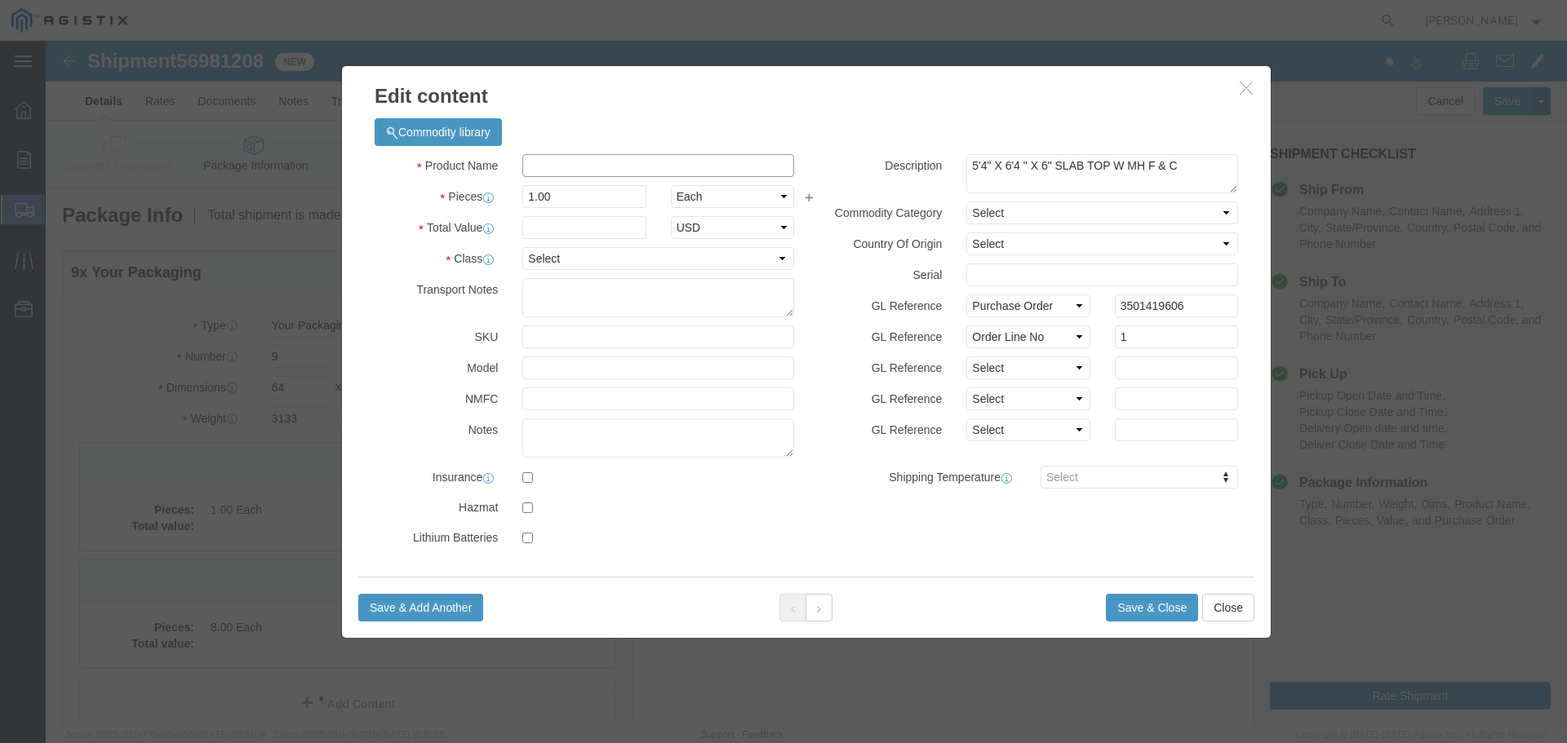
click input "text"
type input "Tops"
type input "1"
select select "USD"
select select "55"
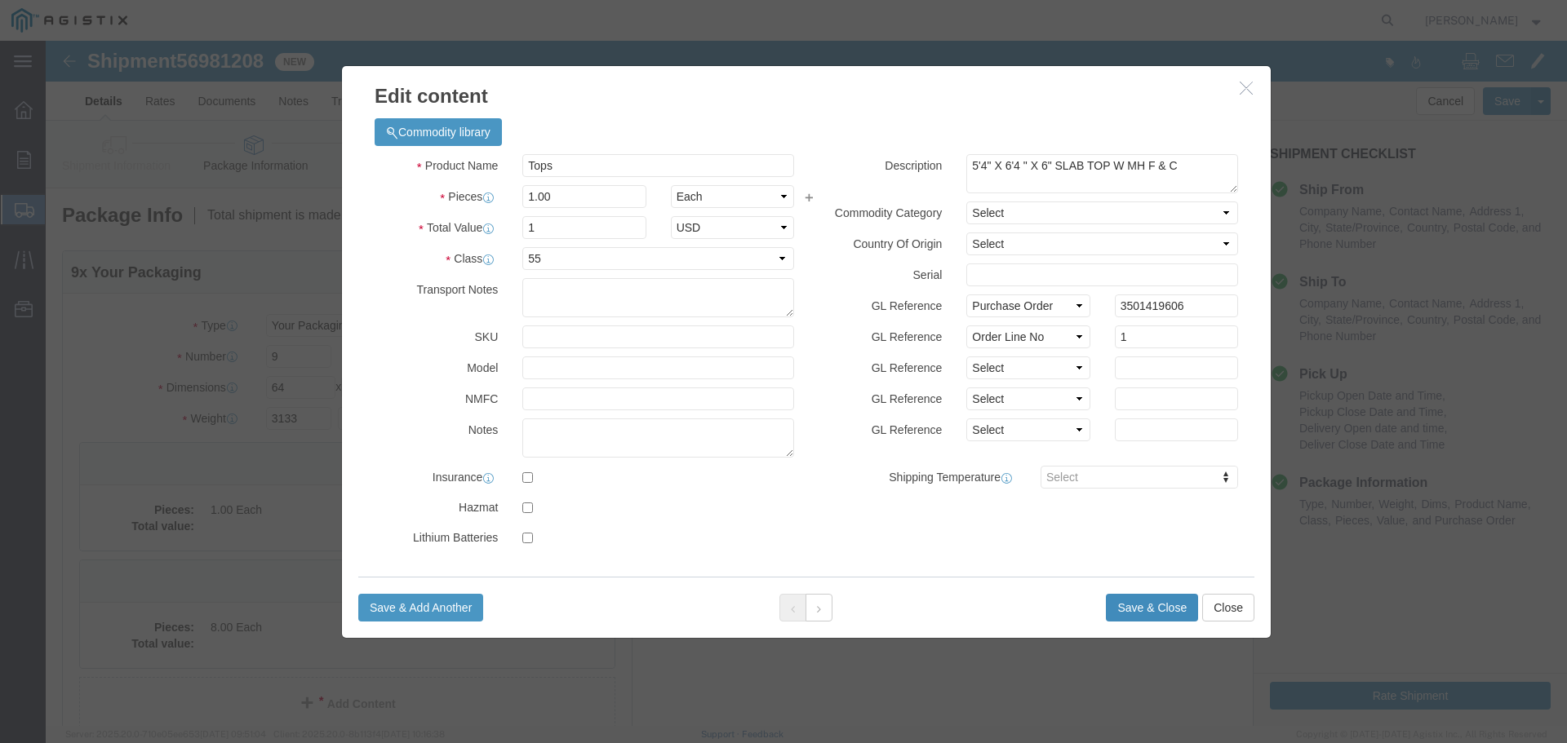
click button "Save & Close"
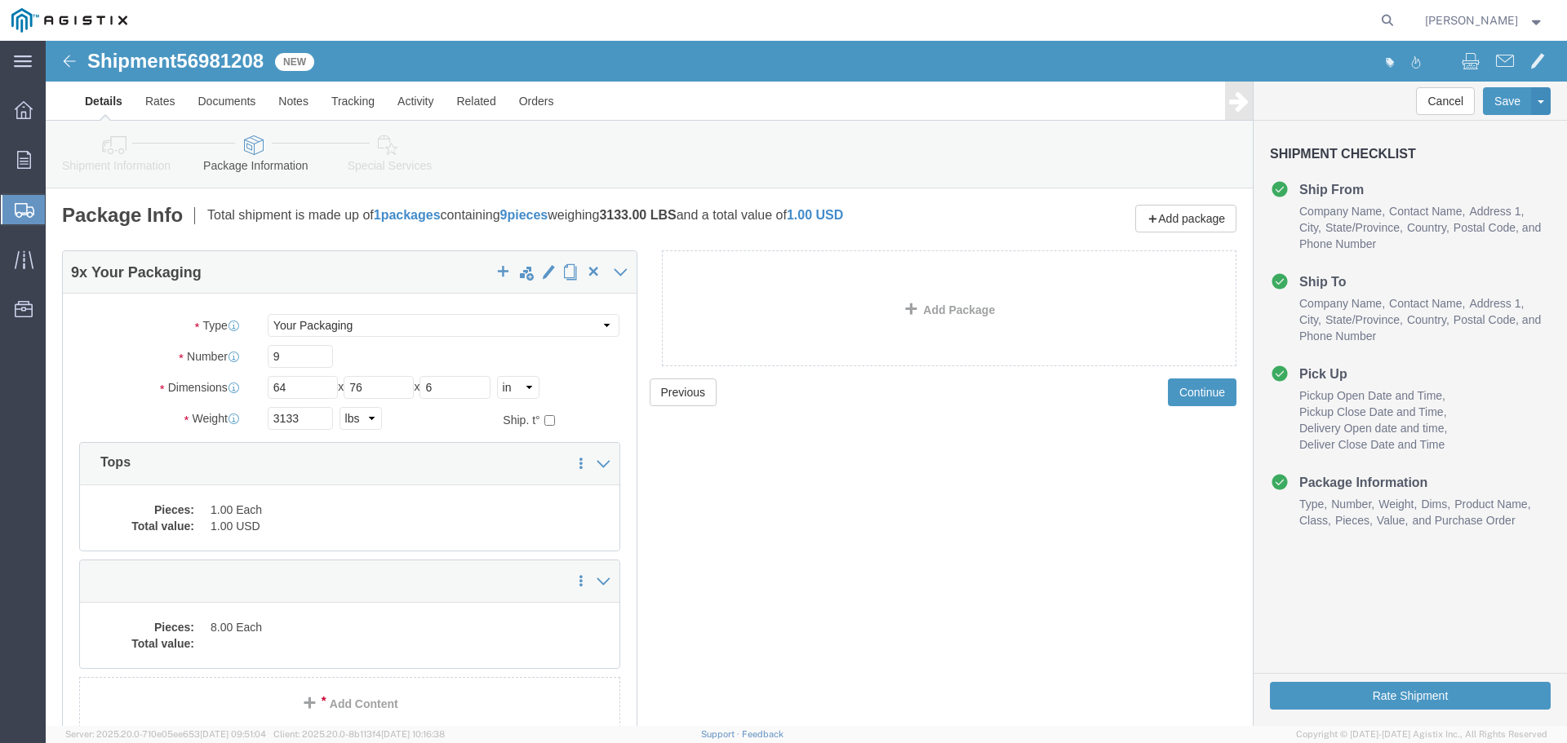
click div "Pieces: 8.00 Each Total value:"
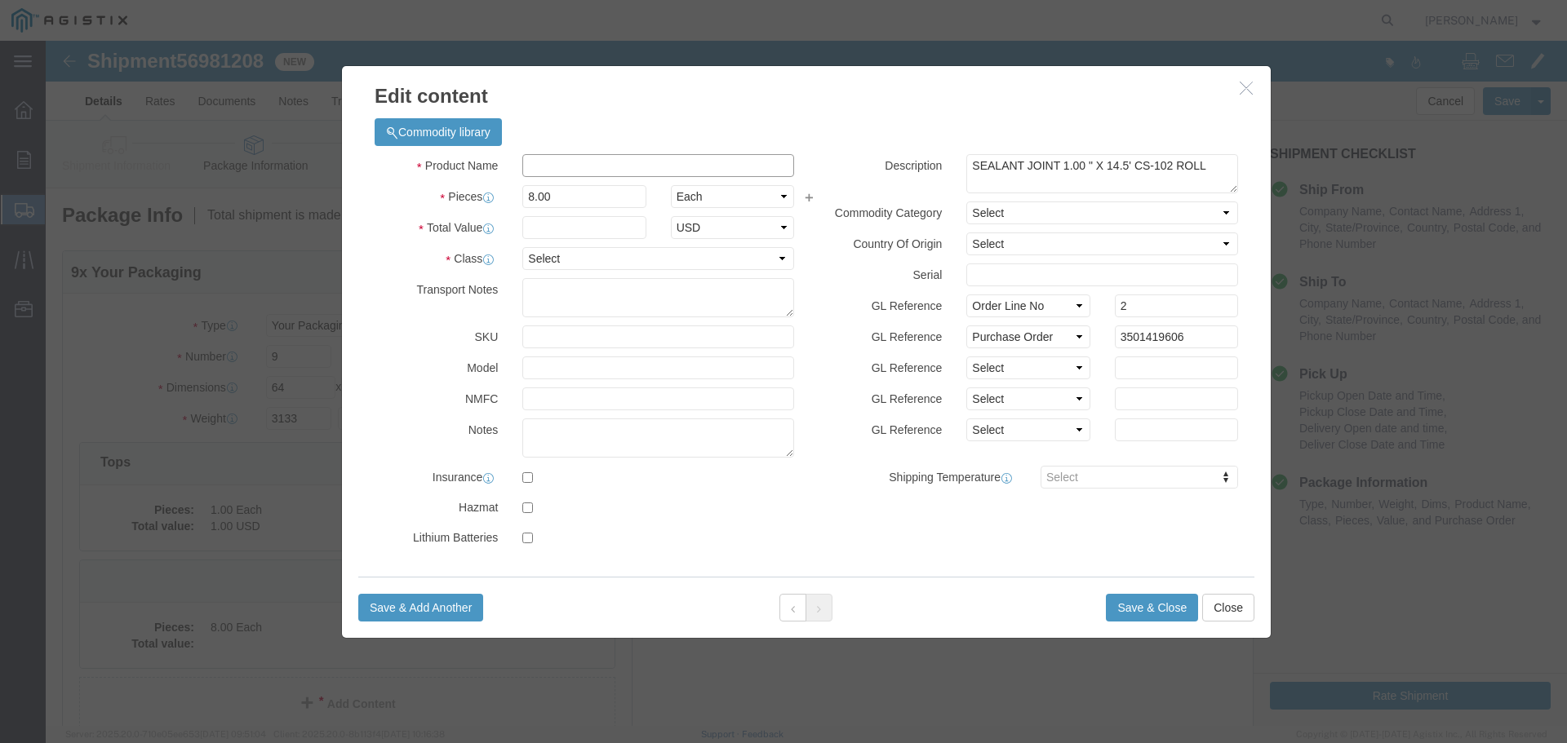
click input "text"
type input "Conseal"
type input "1"
select select "USD"
select select "55"
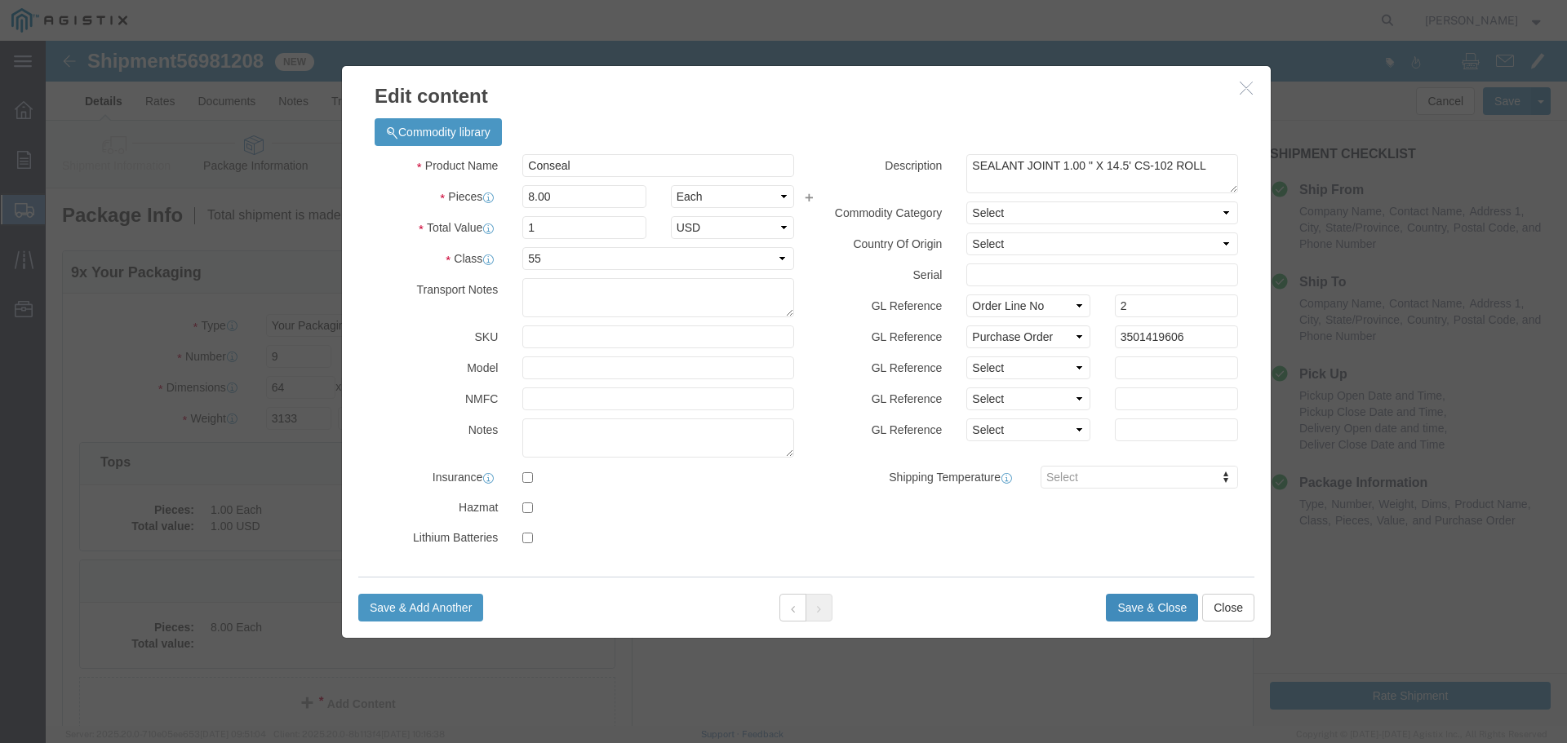
click button "Save & Close"
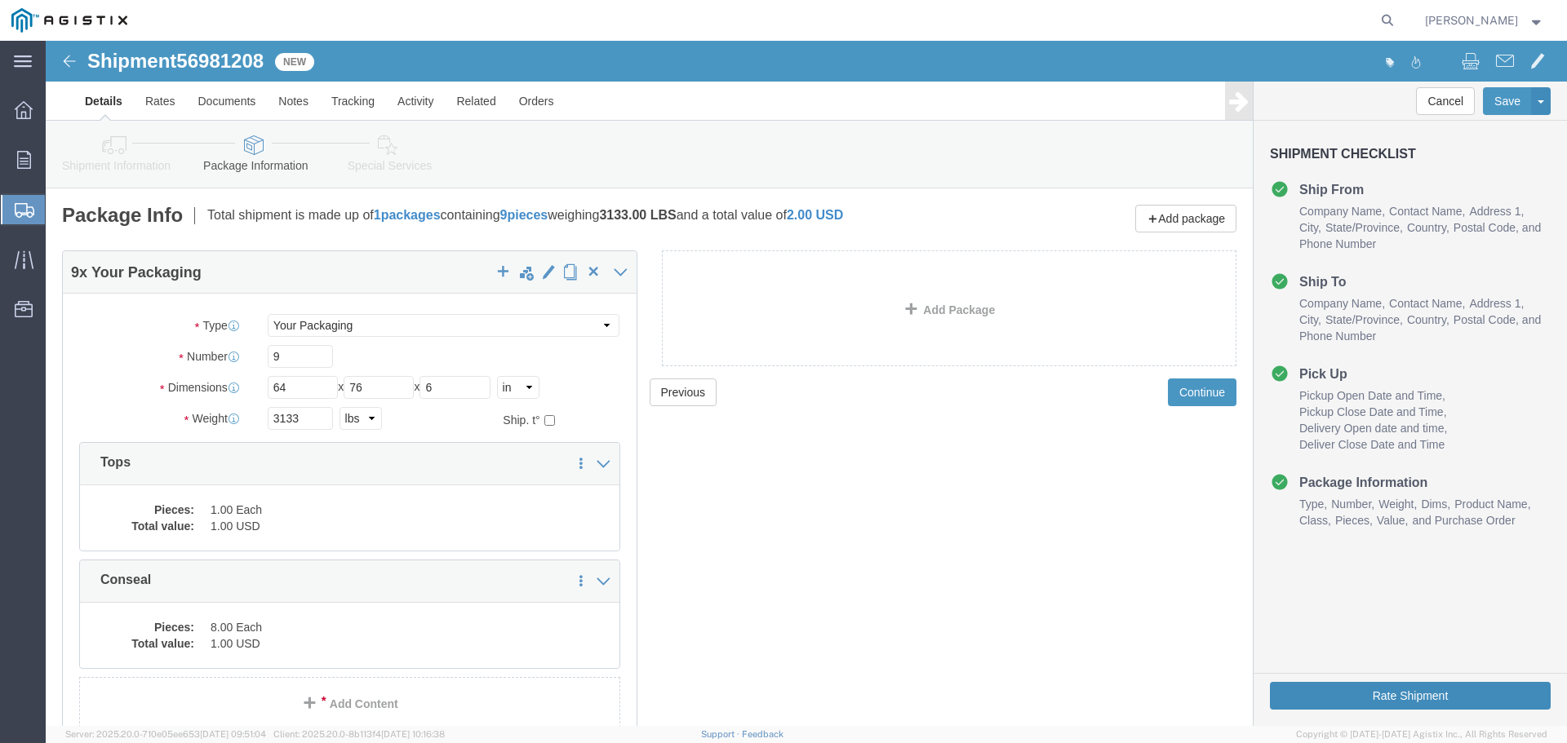
click button "Rate Shipment"
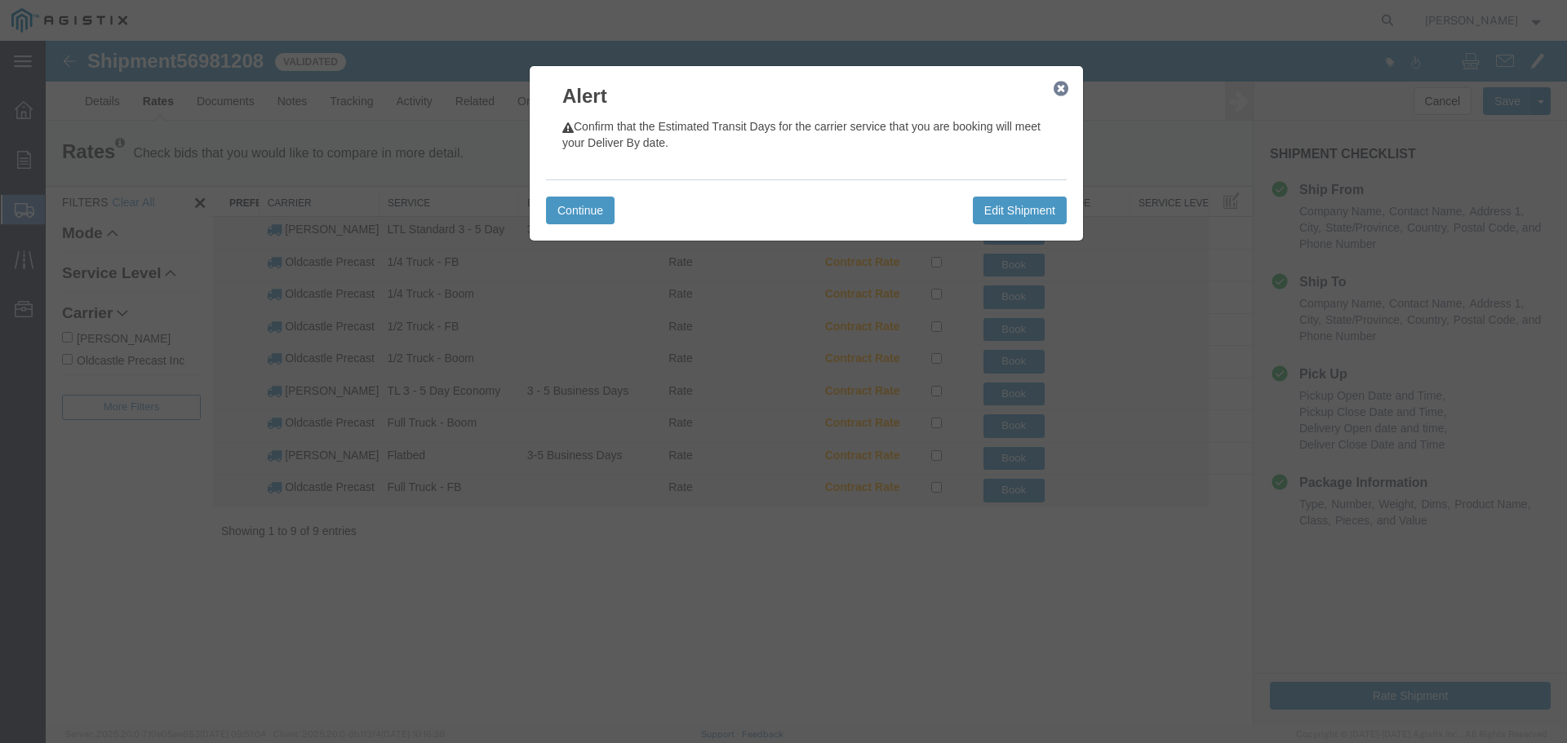
click at [1061, 97] on button "button" at bounding box center [1060, 88] width 20 height 20
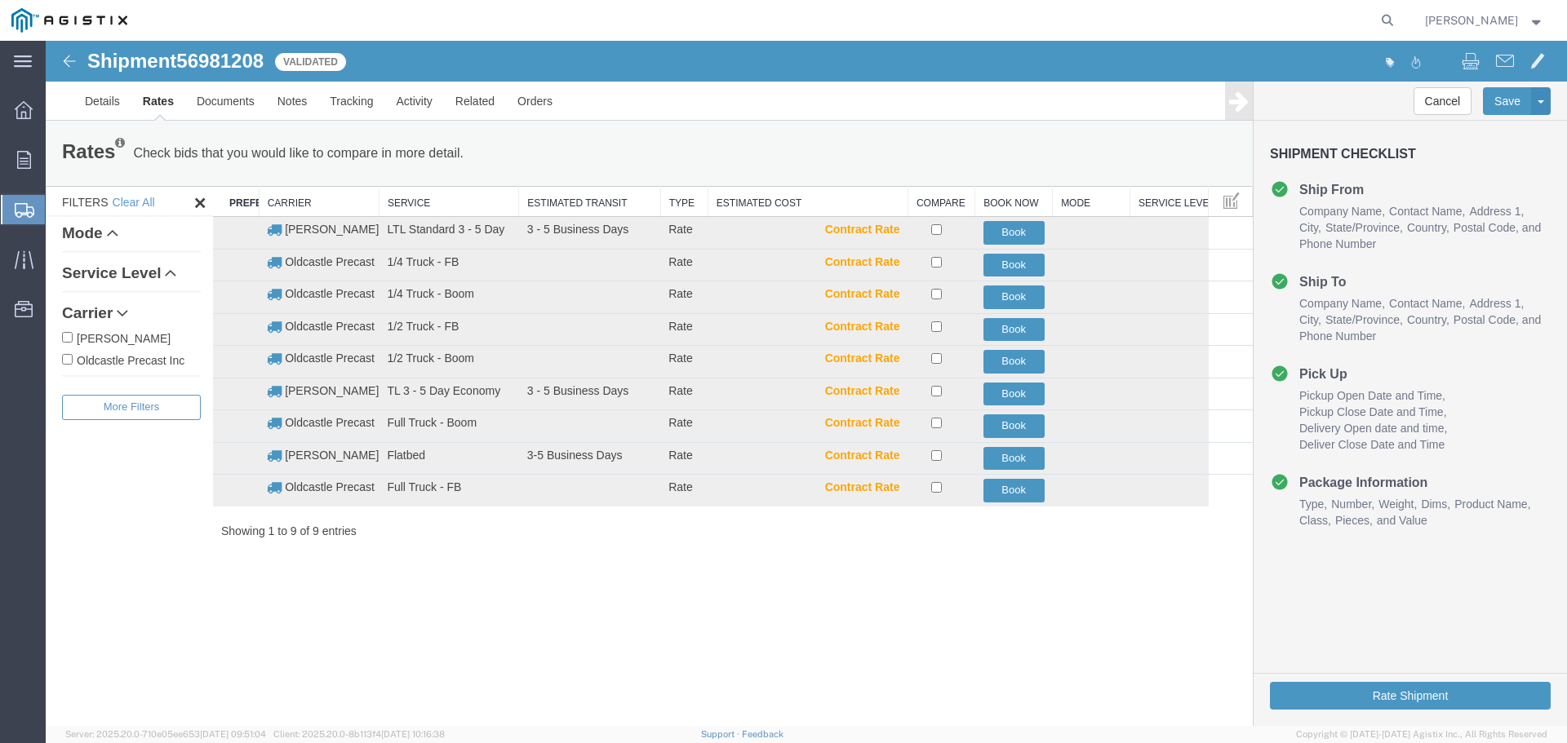
click at [169, 359] on label "Oldcastle Precast Inc" at bounding box center [131, 360] width 139 height 18
click at [73, 359] on input "Oldcastle Precast Inc" at bounding box center [67, 359] width 11 height 11
checkbox input "true"
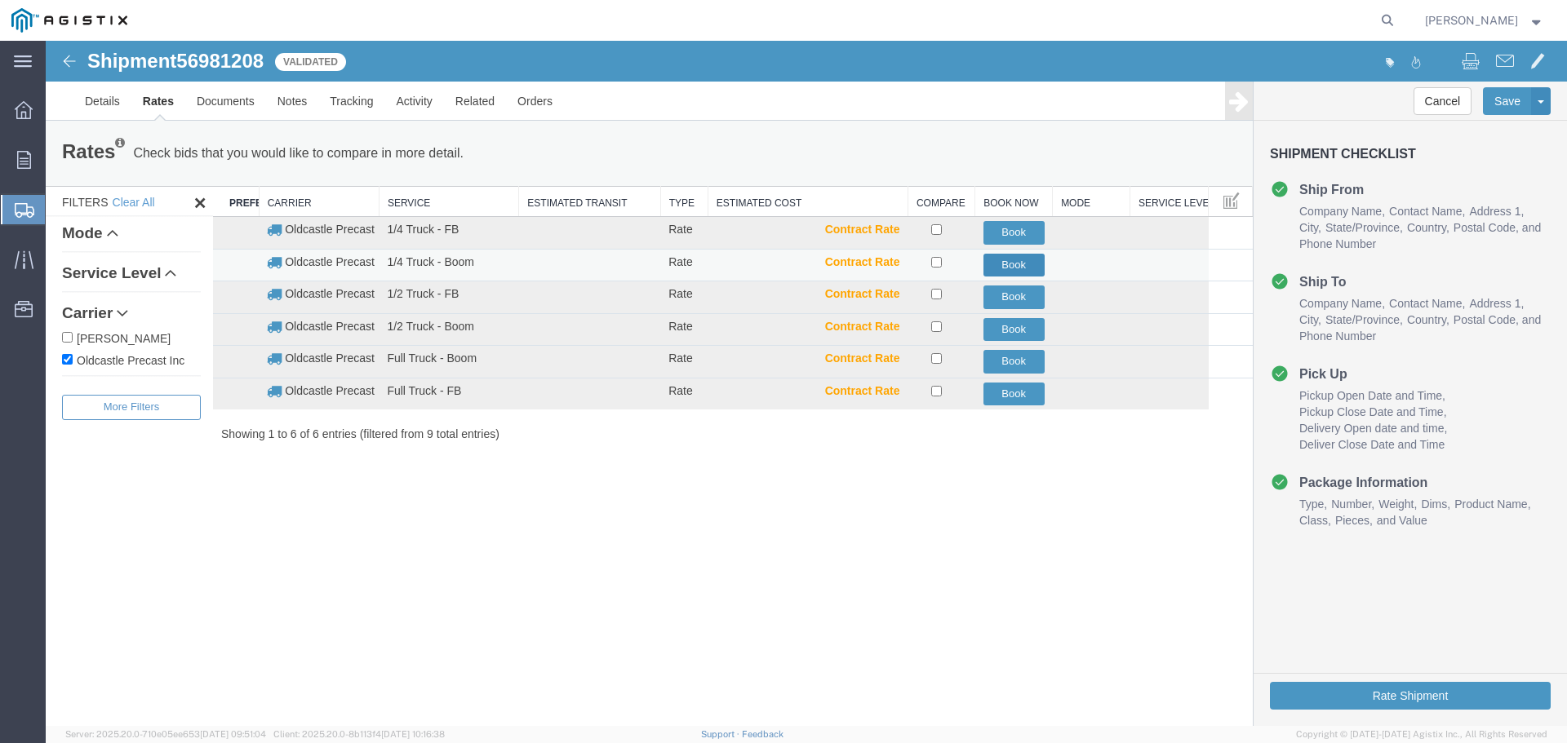
click at [1020, 263] on button "Book" at bounding box center [1013, 266] width 61 height 24
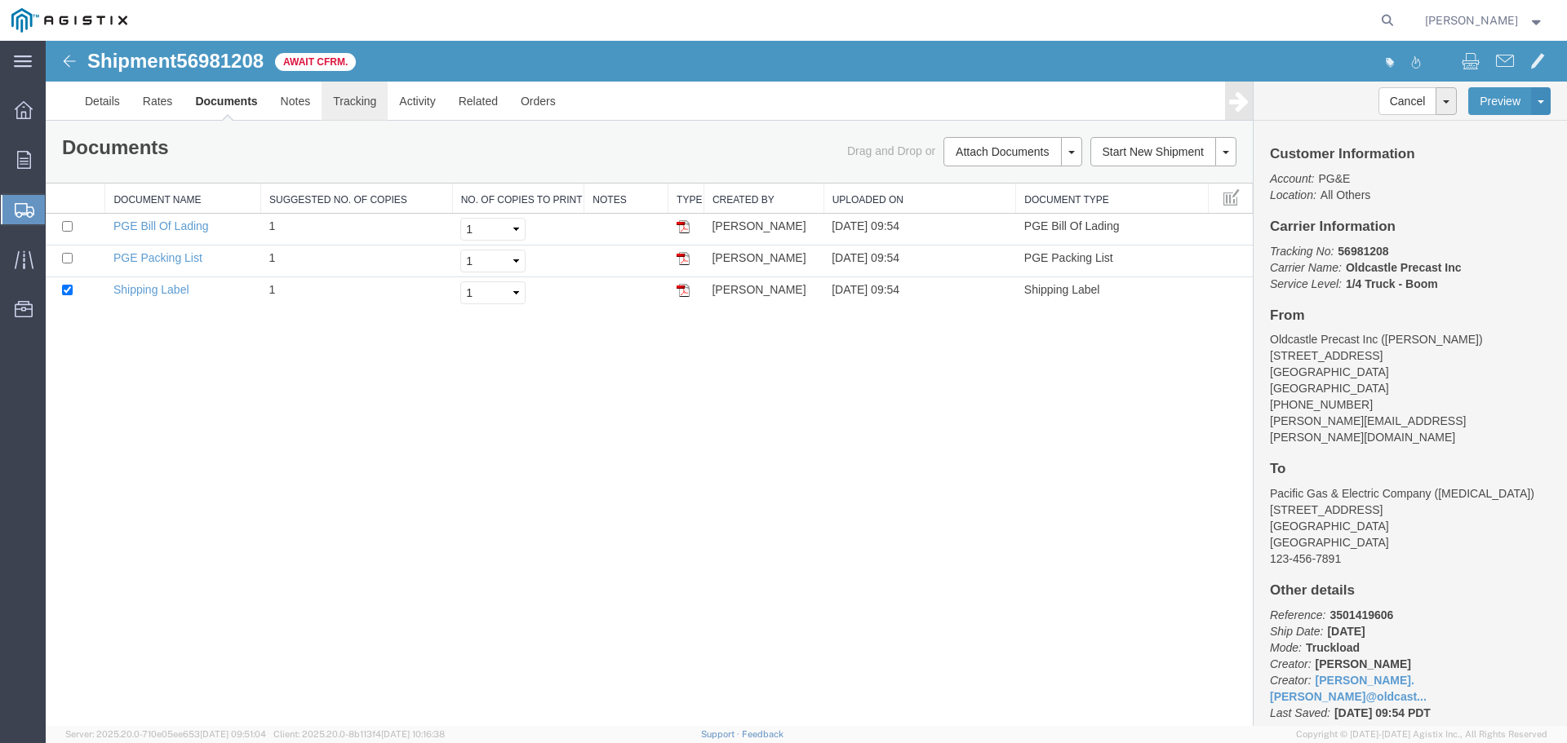
click at [351, 97] on link "Tracking" at bounding box center [354, 101] width 66 height 39
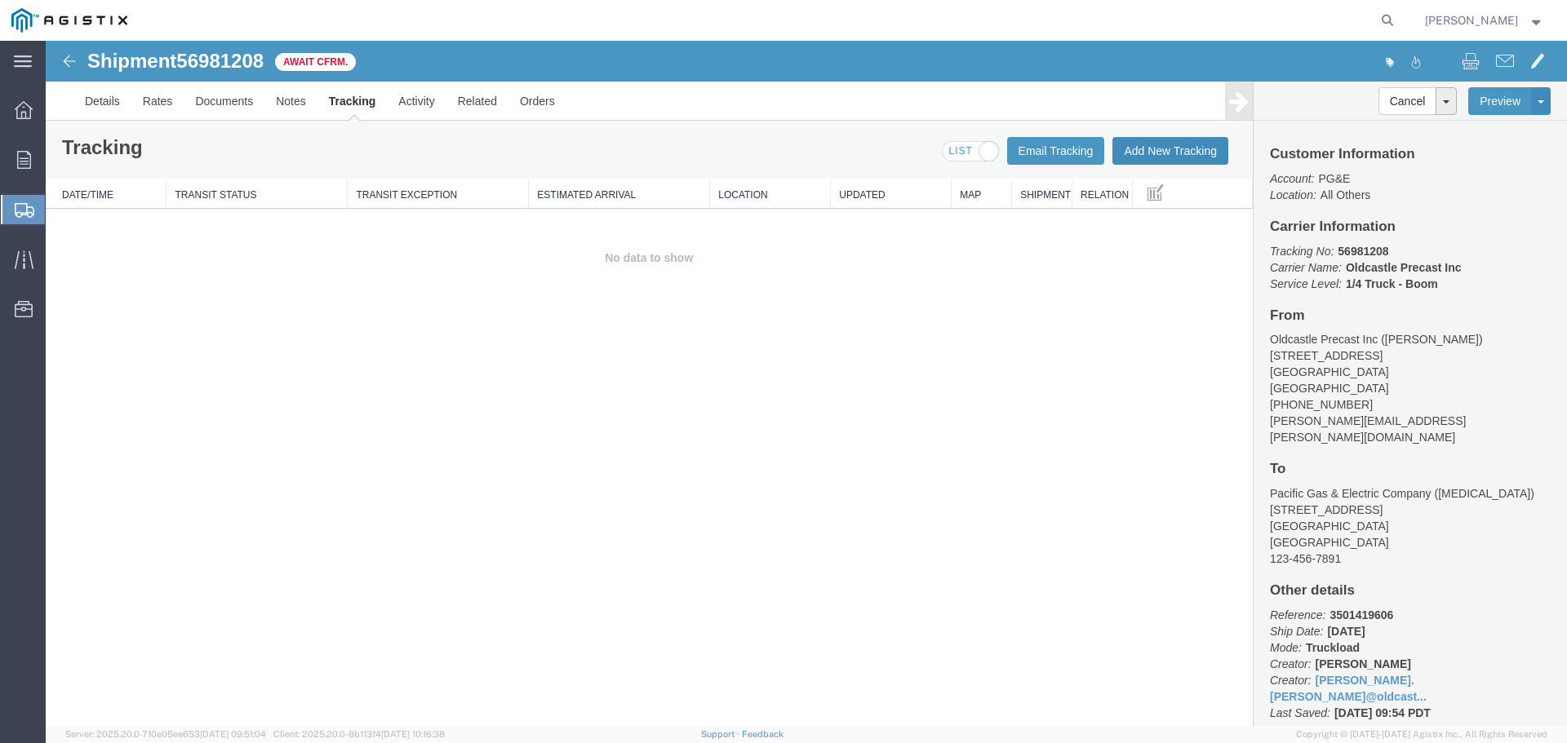
click at [1159, 148] on button "Add New Tracking" at bounding box center [1170, 151] width 116 height 28
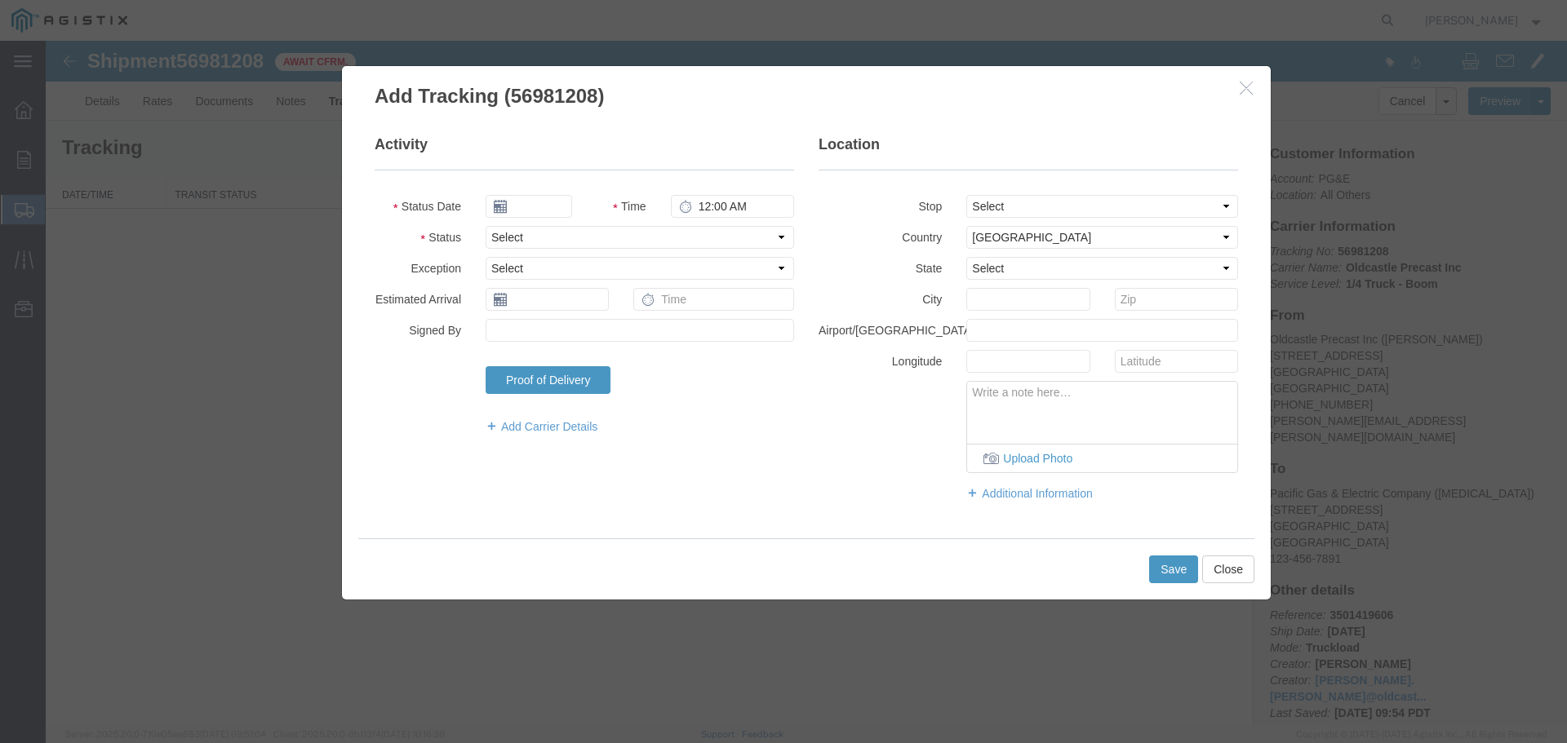
type input "09/30/2025"
type input "10:00 AM"
click at [539, 233] on select "Select Arrival Notice Available Arrival Notice Imported Arrive at Delivery Loca…" at bounding box center [639, 237] width 308 height 23
select select "DELIVRED"
click at [485, 226] on select "Select Arrival Notice Available Arrival Notice Imported Arrive at Delivery Loca…" at bounding box center [639, 237] width 308 height 23
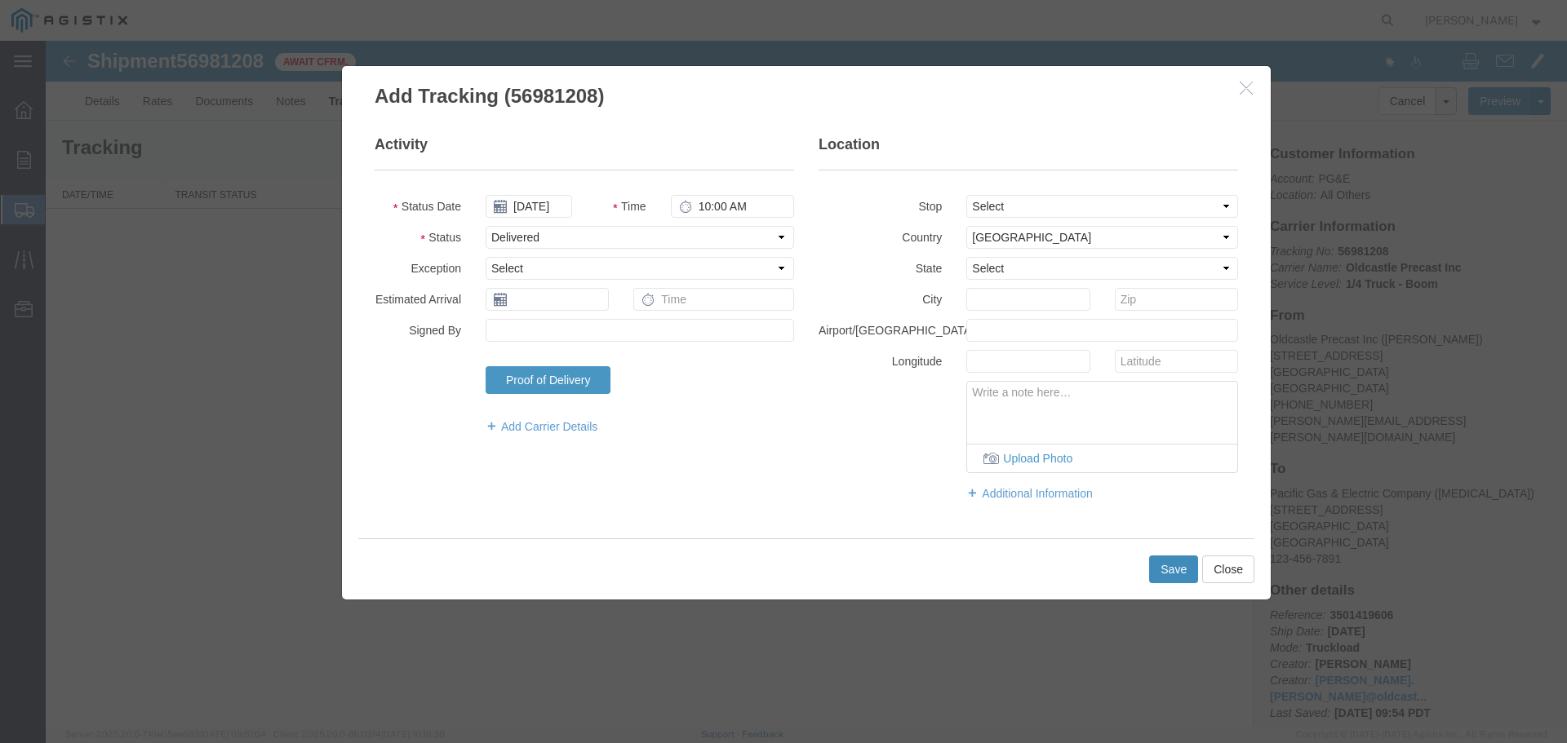
click at [1175, 570] on button "Save" at bounding box center [1173, 570] width 49 height 28
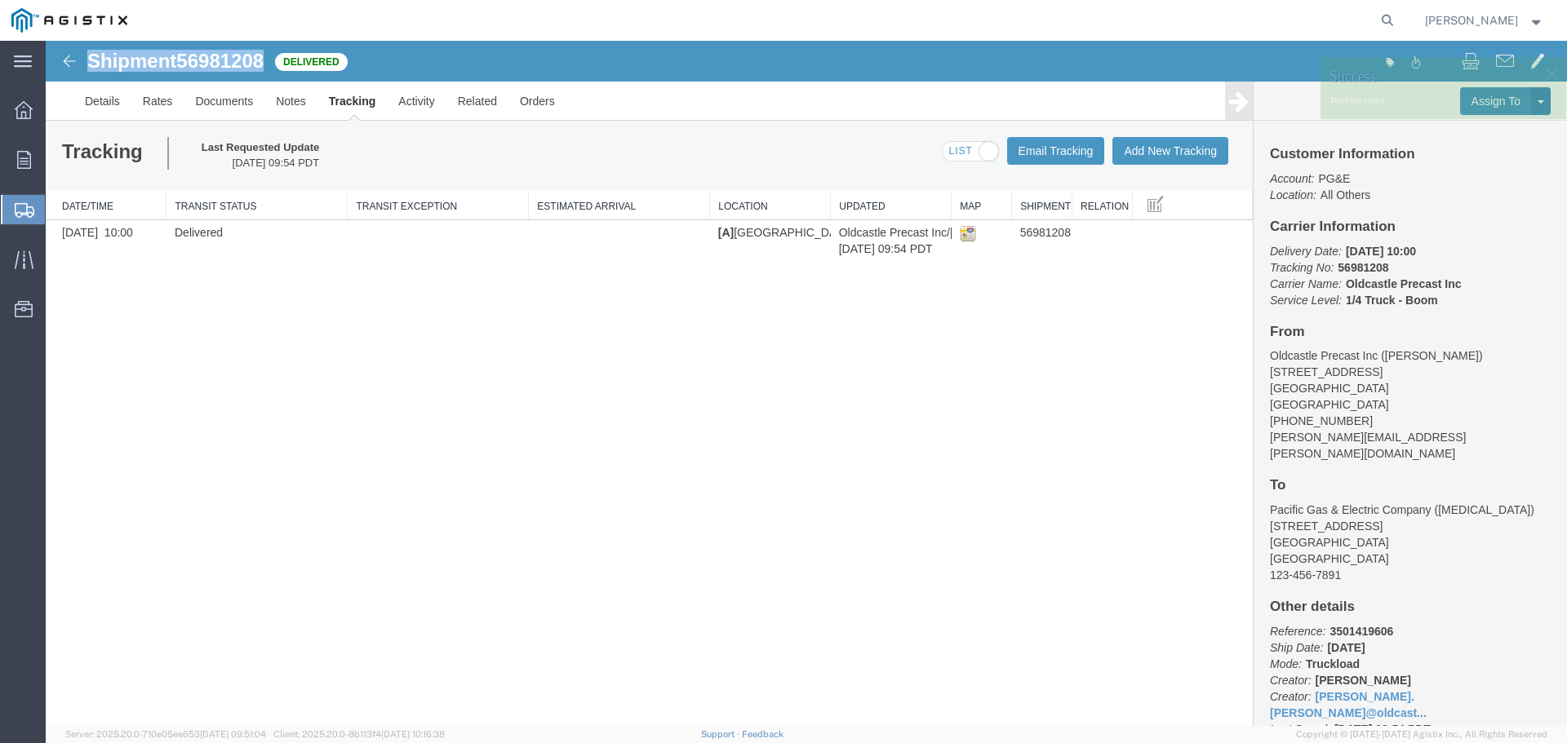
drag, startPoint x: 87, startPoint y: 61, endPoint x: 266, endPoint y: 68, distance: 178.8
click at [264, 68] on h1 "Shipment 56981208" at bounding box center [175, 61] width 176 height 21
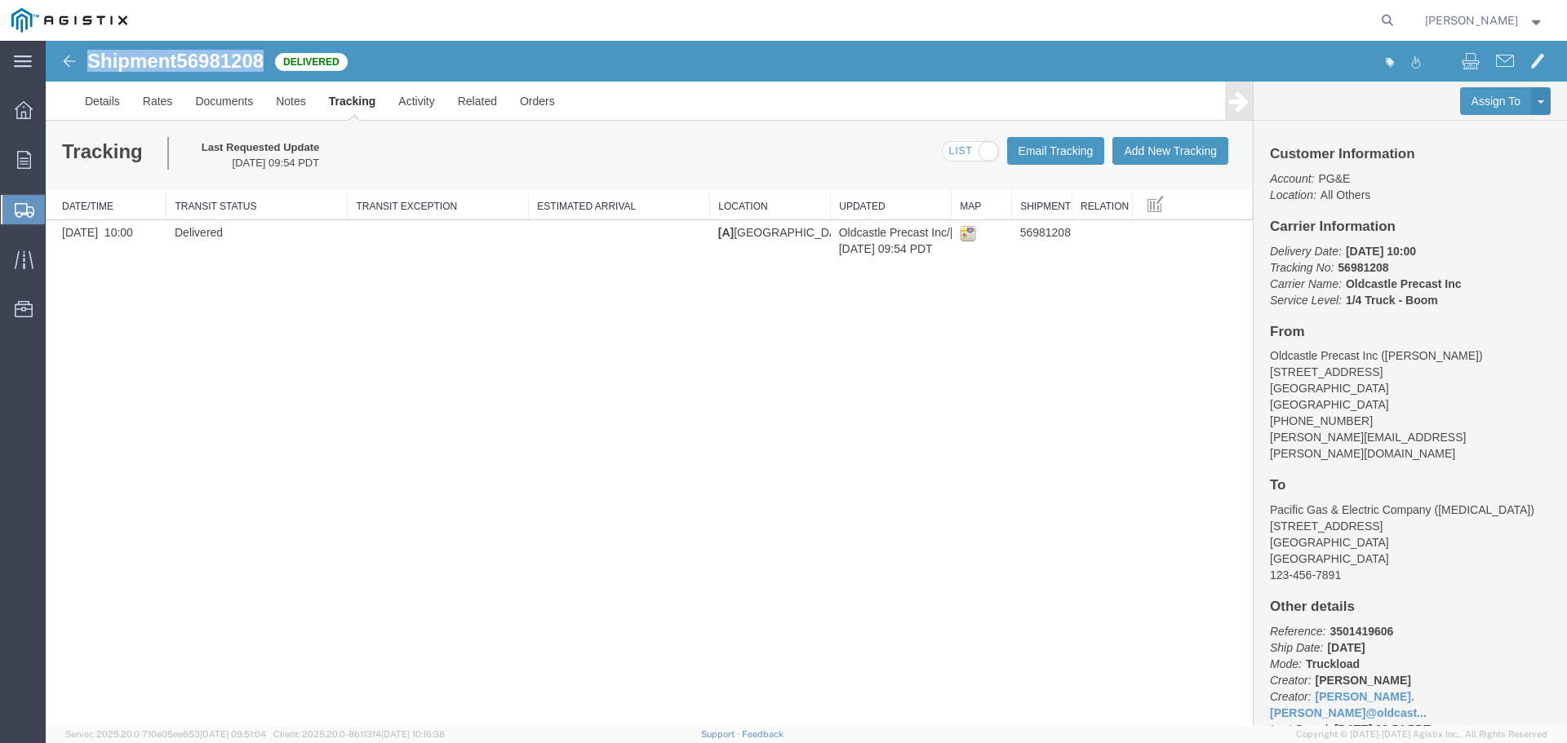
copy h1 "Shipment 56981208"
click at [24, 153] on icon at bounding box center [24, 160] width 14 height 18
